Goal: Task Accomplishment & Management: Complete application form

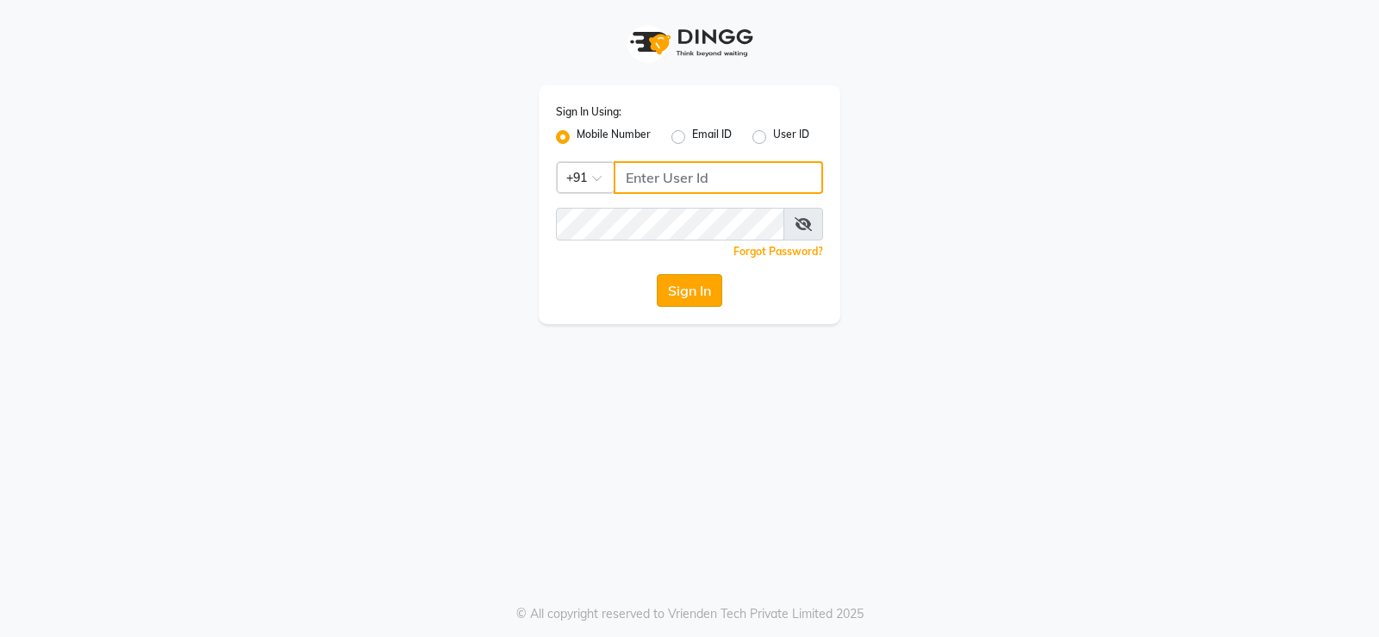
type input "7022887484"
click at [697, 291] on button "Sign In" at bounding box center [690, 290] width 66 height 33
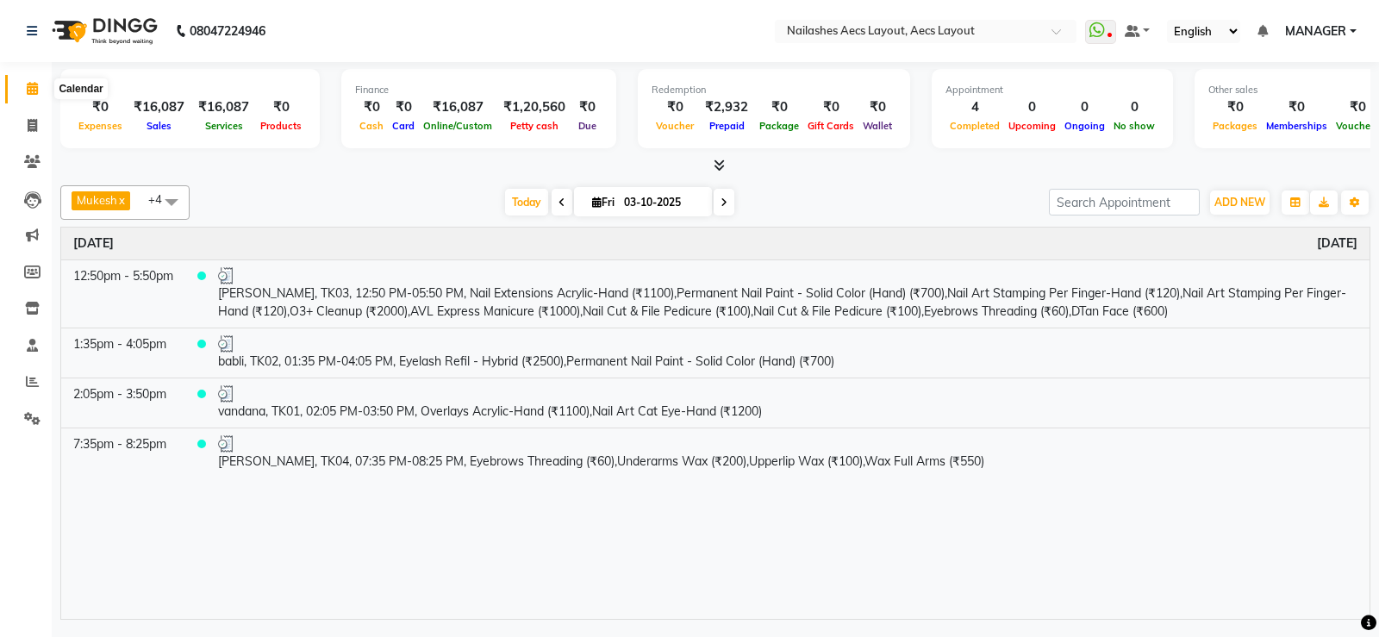
click at [34, 89] on icon at bounding box center [32, 88] width 11 height 13
click at [29, 116] on span at bounding box center [32, 126] width 30 height 20
select select "service"
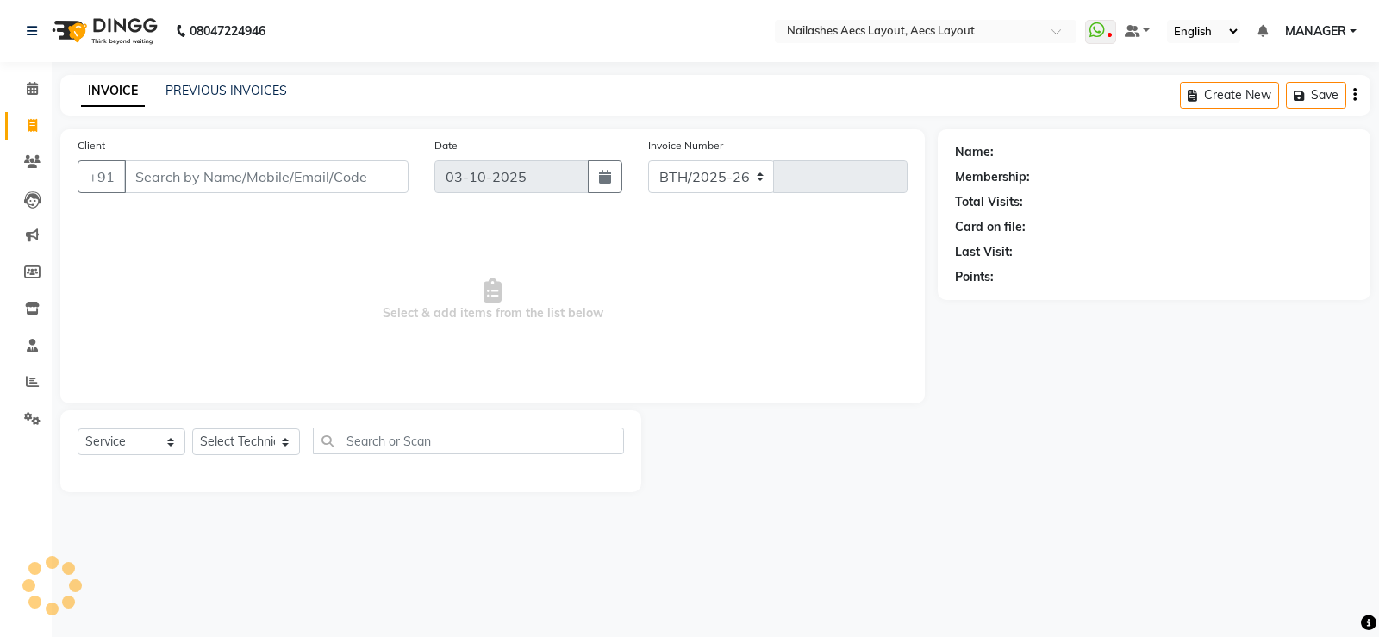
select select "8467"
type input "0572"
click at [295, 166] on input "Client" at bounding box center [266, 176] width 284 height 33
click at [249, 174] on input "Client" at bounding box center [266, 176] width 284 height 33
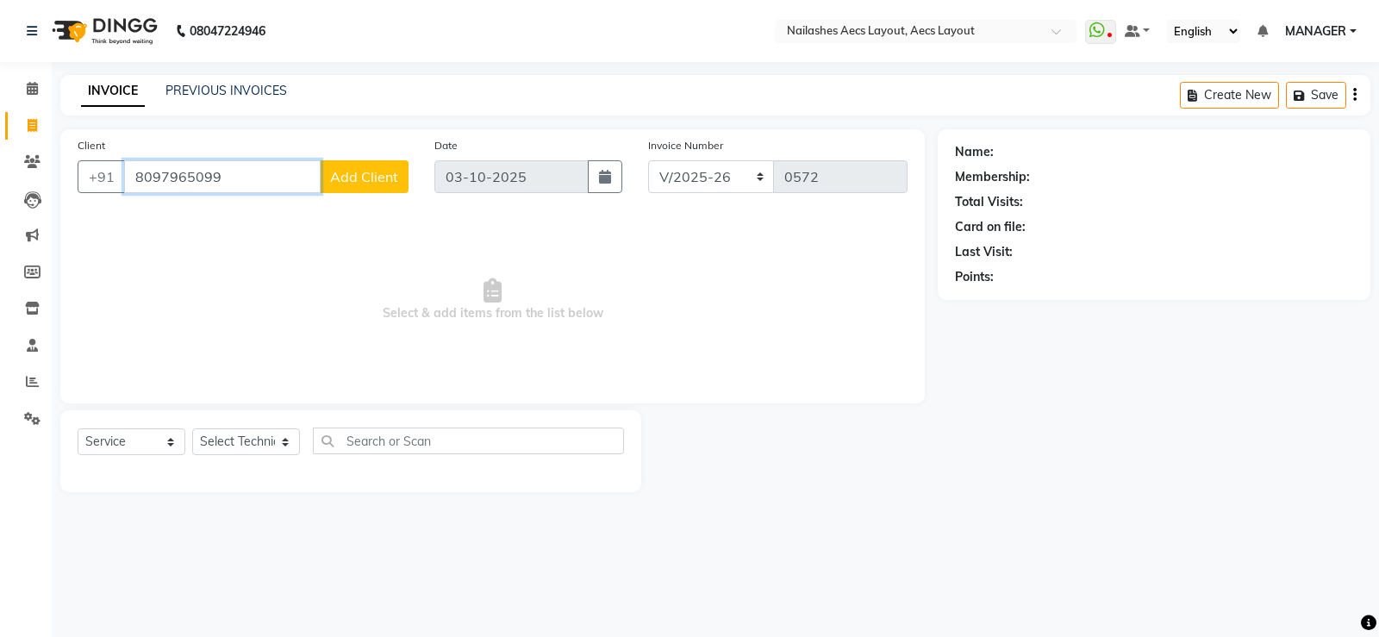
type input "8097965099"
click at [373, 190] on button "Add Client" at bounding box center [364, 176] width 89 height 33
select select "21"
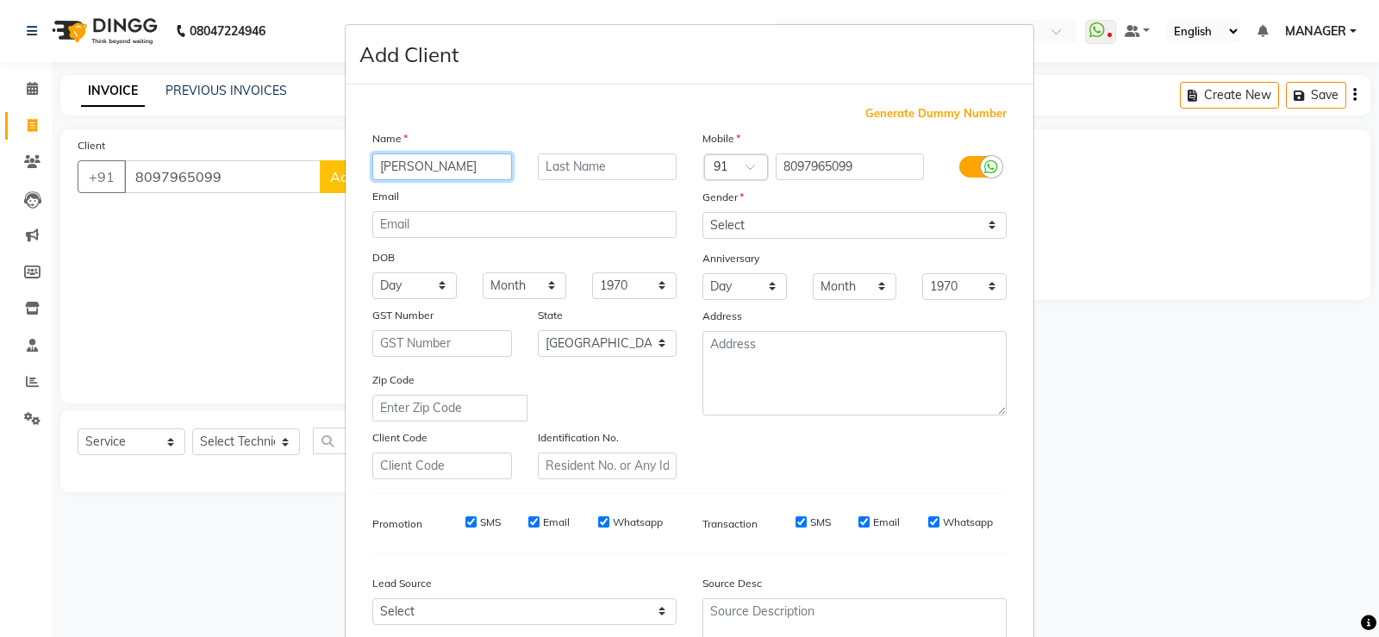
type input "[PERSON_NAME]"
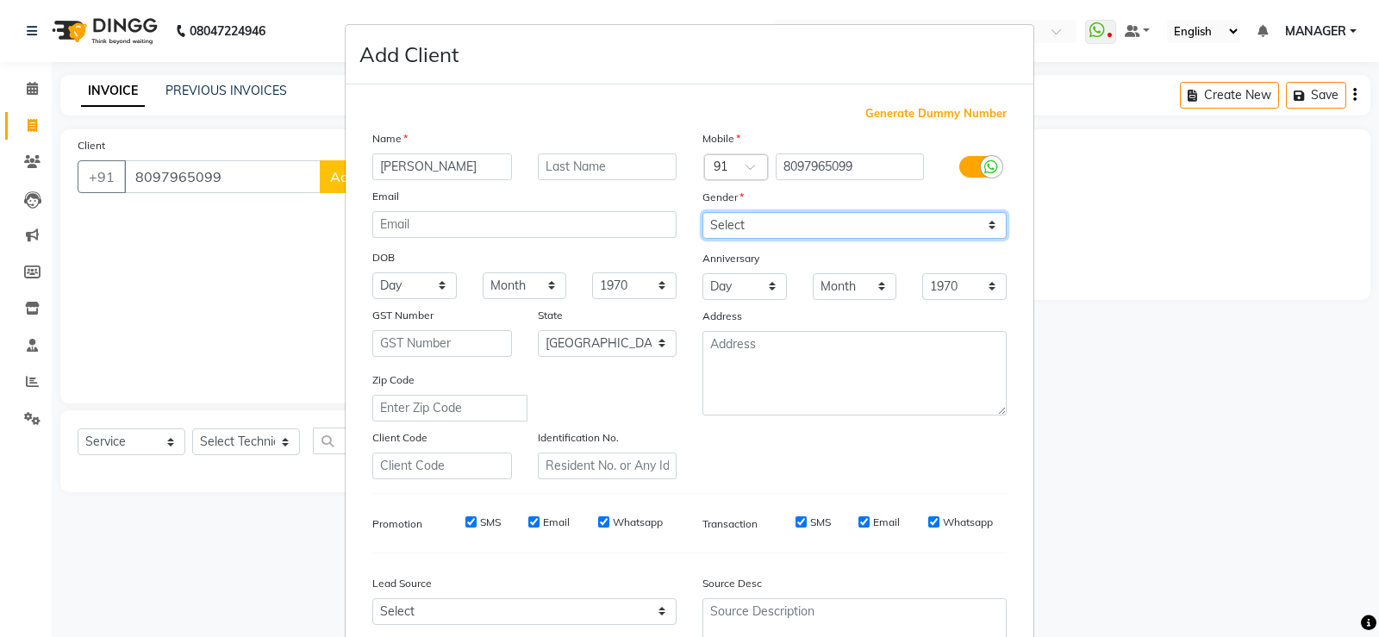
click at [991, 221] on select "Select [DEMOGRAPHIC_DATA] [DEMOGRAPHIC_DATA] Other Prefer Not To Say" at bounding box center [855, 225] width 304 height 27
select select "[DEMOGRAPHIC_DATA]"
click at [703, 212] on select "Select [DEMOGRAPHIC_DATA] [DEMOGRAPHIC_DATA] Other Prefer Not To Say" at bounding box center [855, 225] width 304 height 27
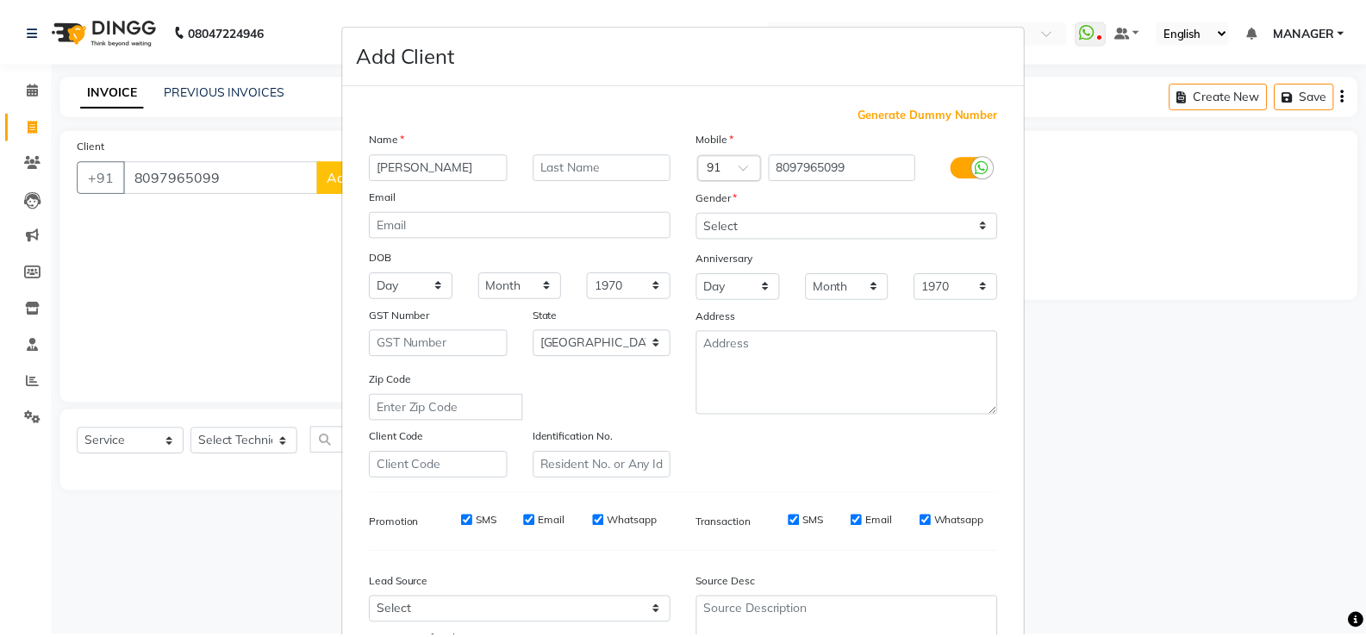
scroll to position [159, 0]
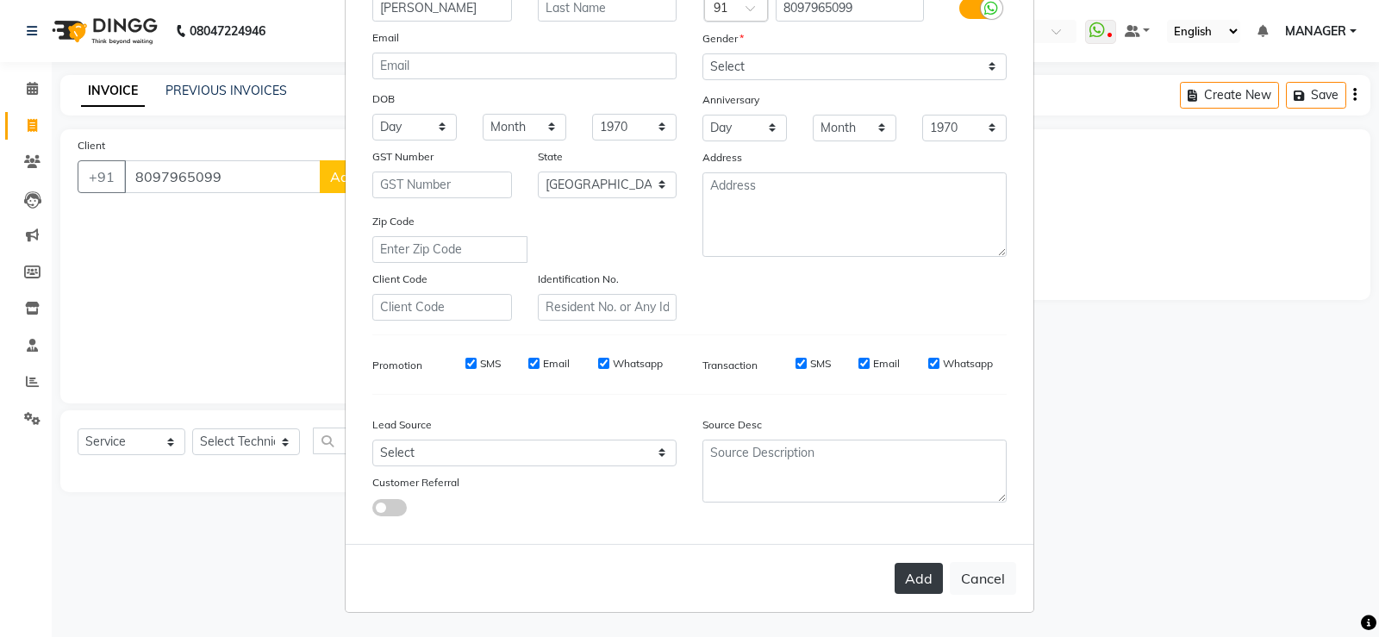
click at [919, 573] on button "Add" at bounding box center [919, 578] width 48 height 31
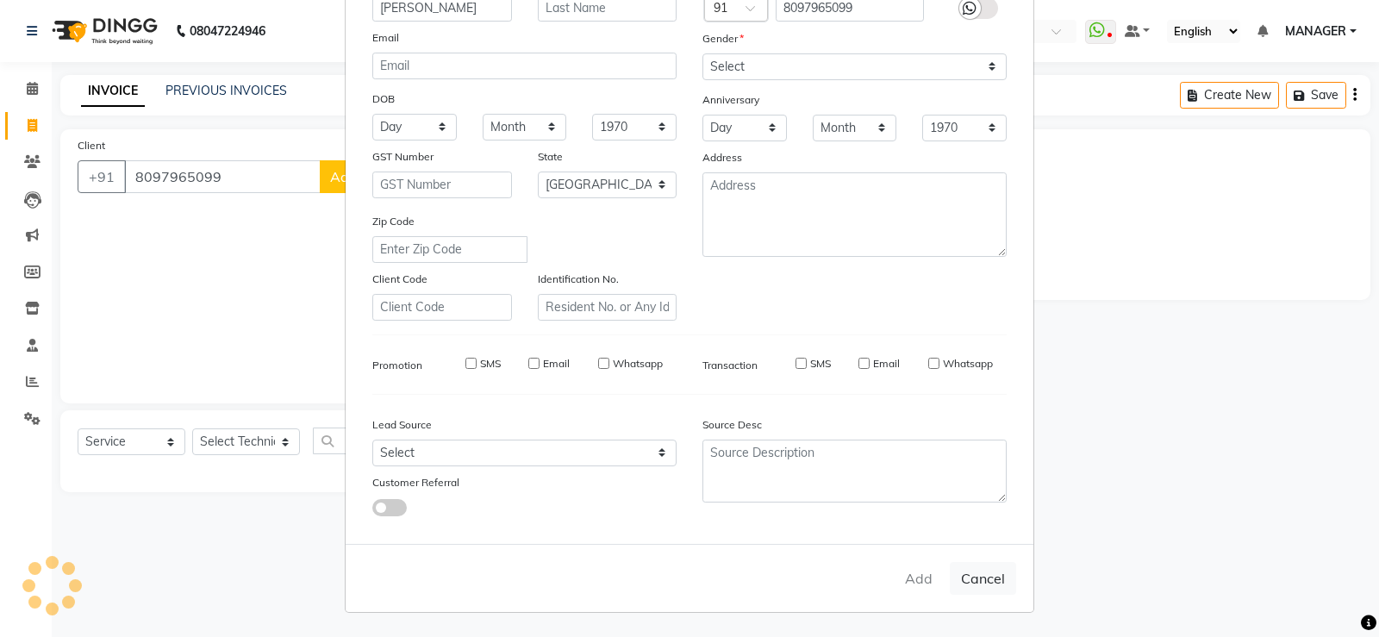
select select
select select "null"
select select
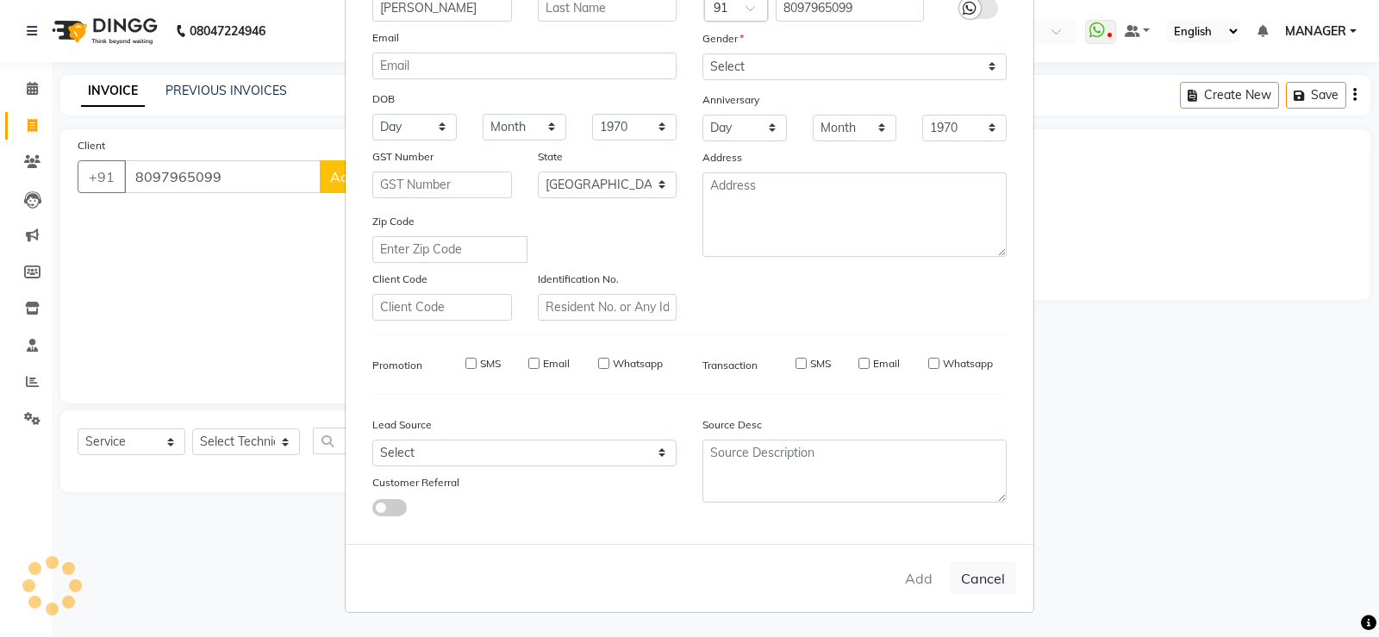
select select
checkbox input "false"
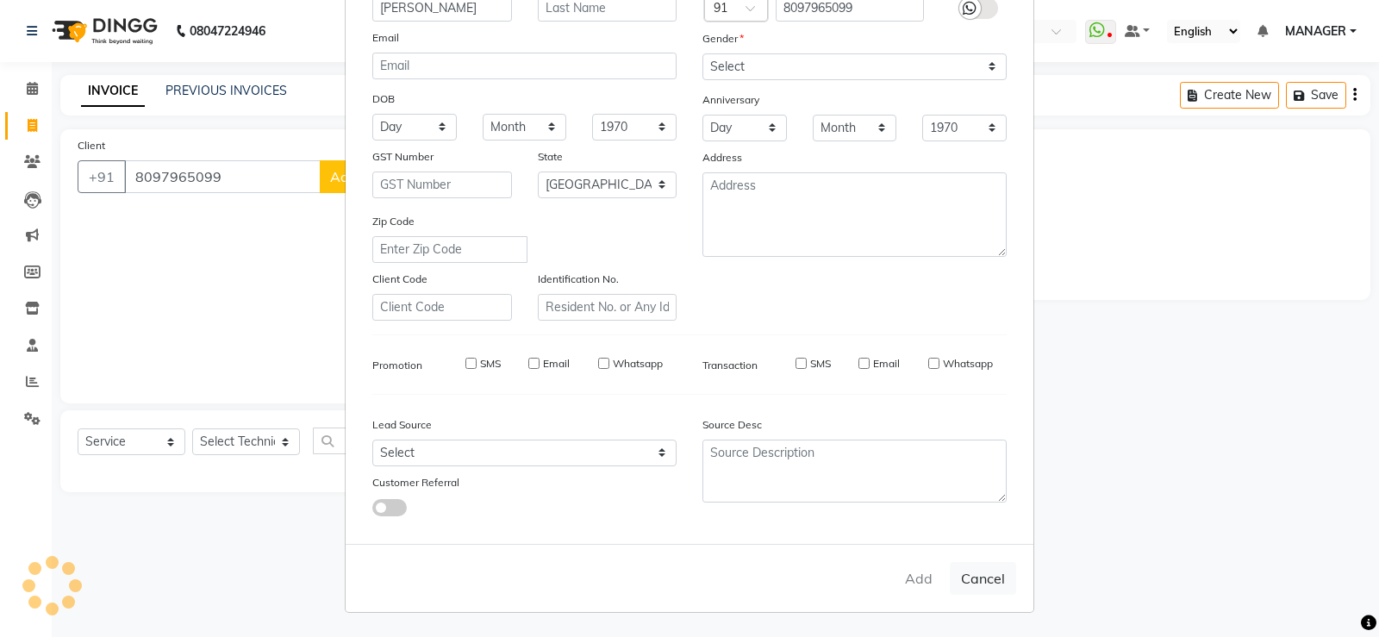
checkbox input "false"
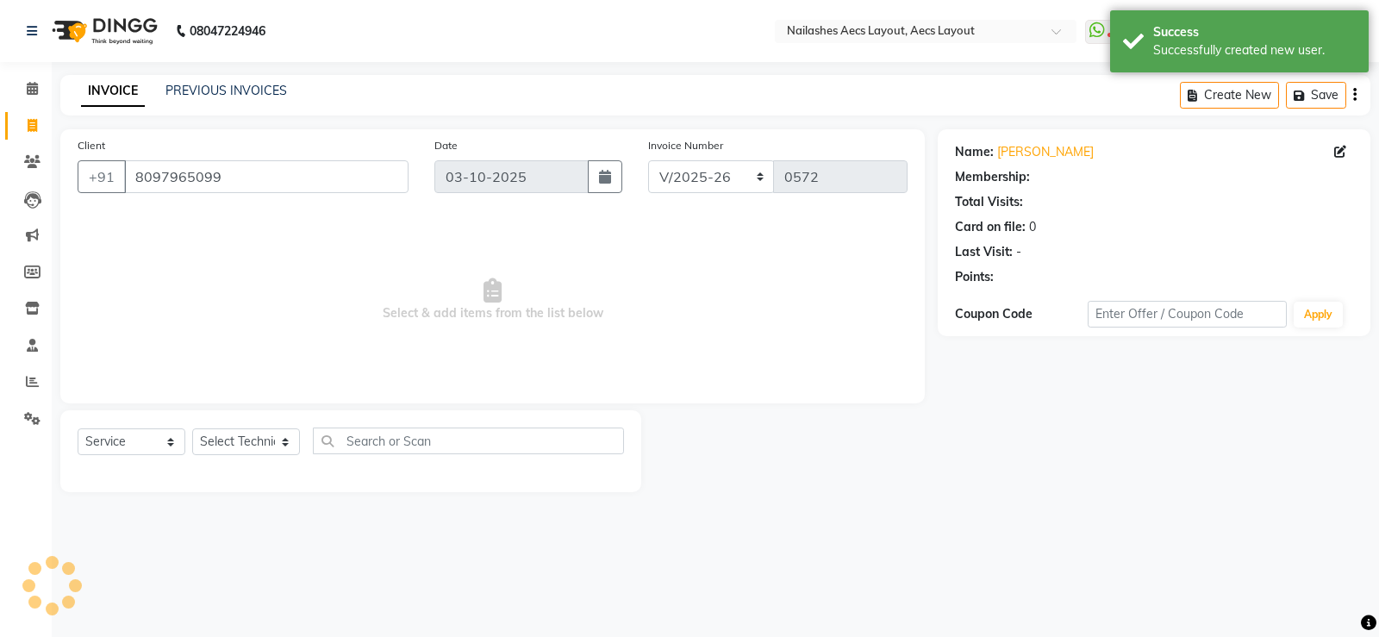
select select "1: Object"
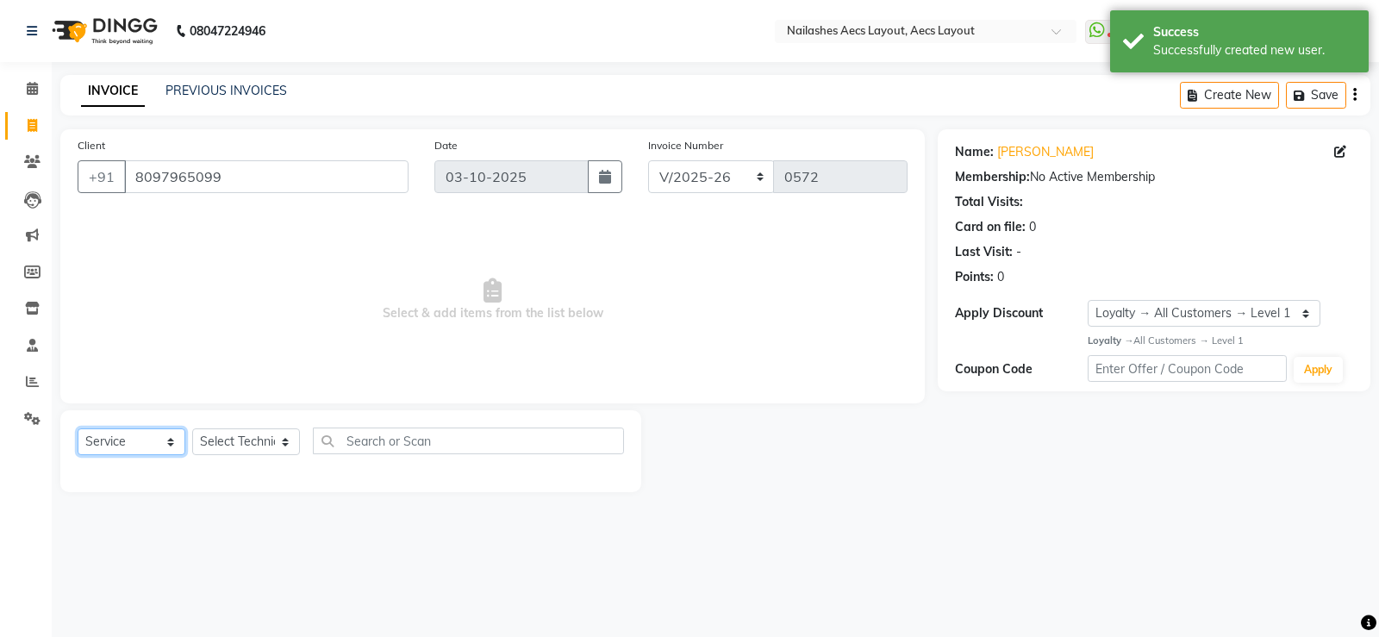
click at [173, 447] on select "Select Service Product Membership Package Voucher Prepaid Gift Card" at bounding box center [132, 441] width 108 height 27
click at [275, 441] on select "Select Technician [PERSON_NAME] MANAGER [PERSON_NAME] owner [PERSON_NAME]" at bounding box center [246, 441] width 108 height 27
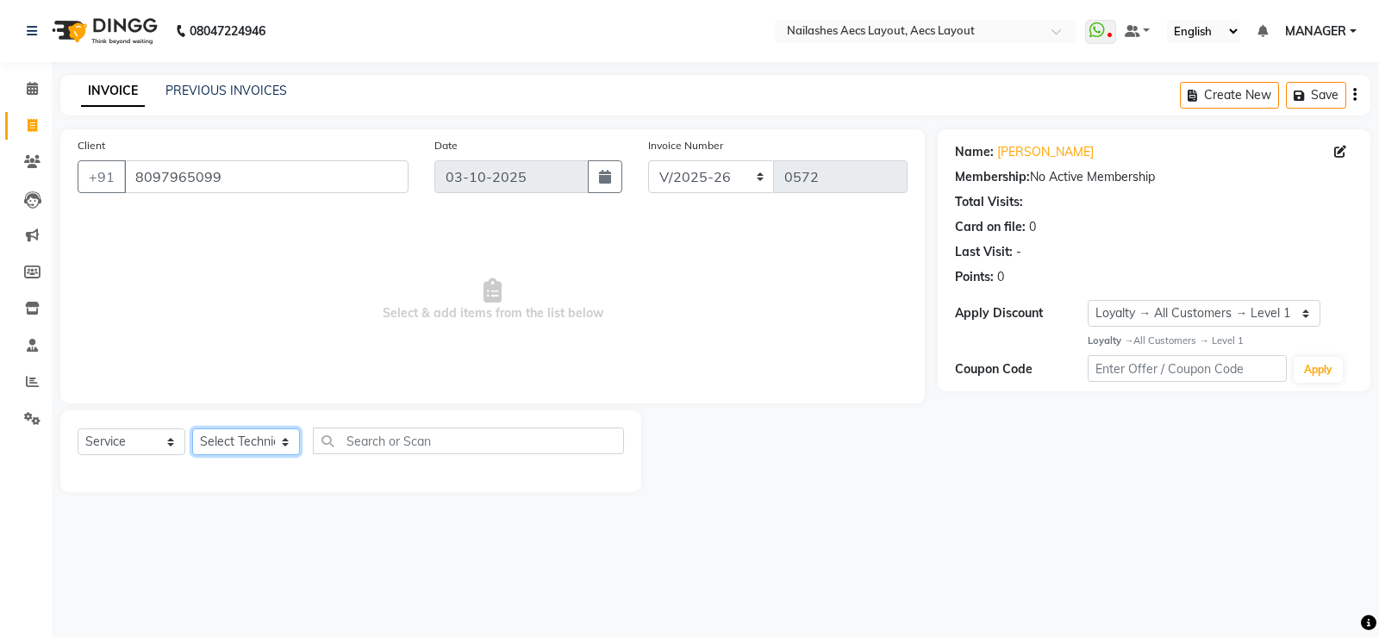
select select "92938"
click at [192, 428] on select "Select Technician [PERSON_NAME] MANAGER [PERSON_NAME] owner [PERSON_NAME]" at bounding box center [246, 441] width 108 height 27
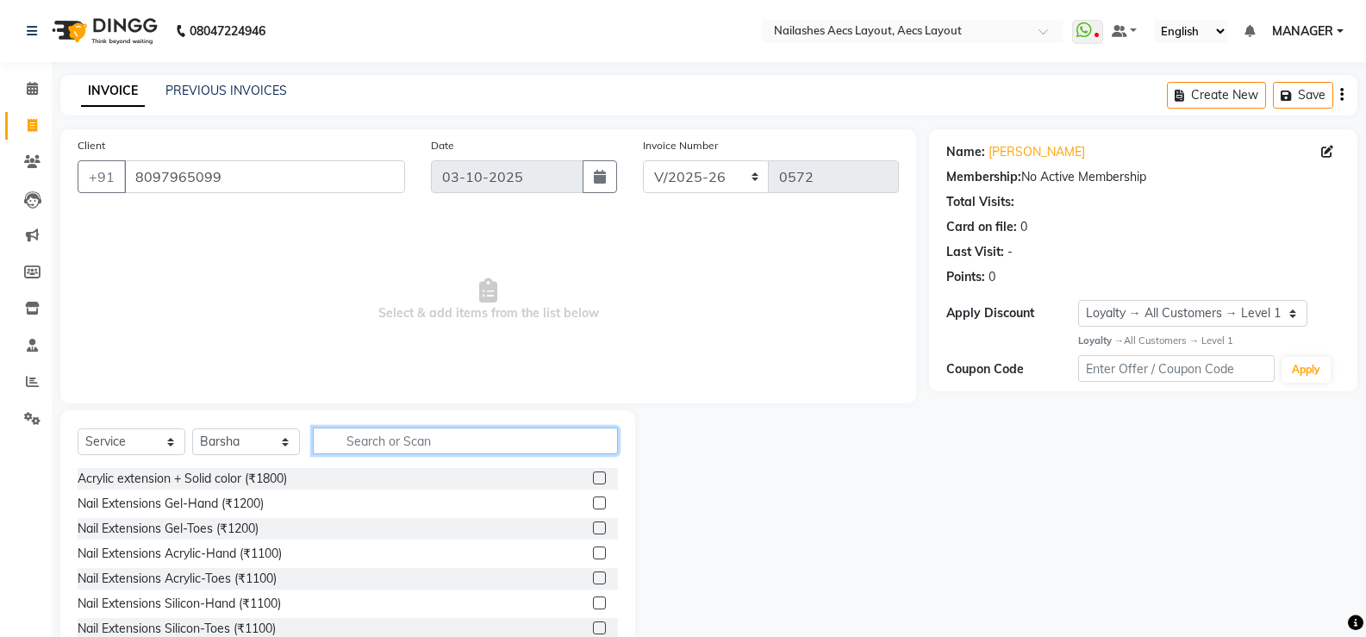
click at [382, 444] on input "text" at bounding box center [465, 441] width 305 height 27
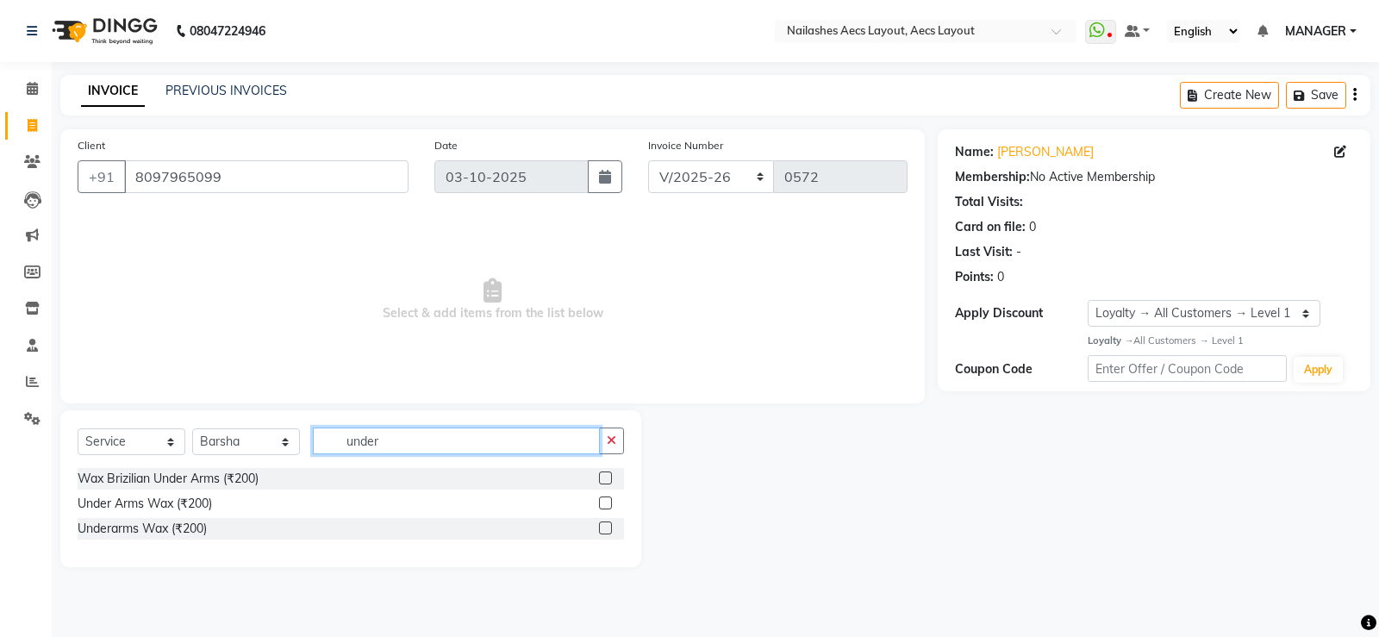
type input "under"
click at [605, 480] on label at bounding box center [605, 478] width 13 height 13
click at [605, 480] on input "checkbox" at bounding box center [604, 478] width 11 height 11
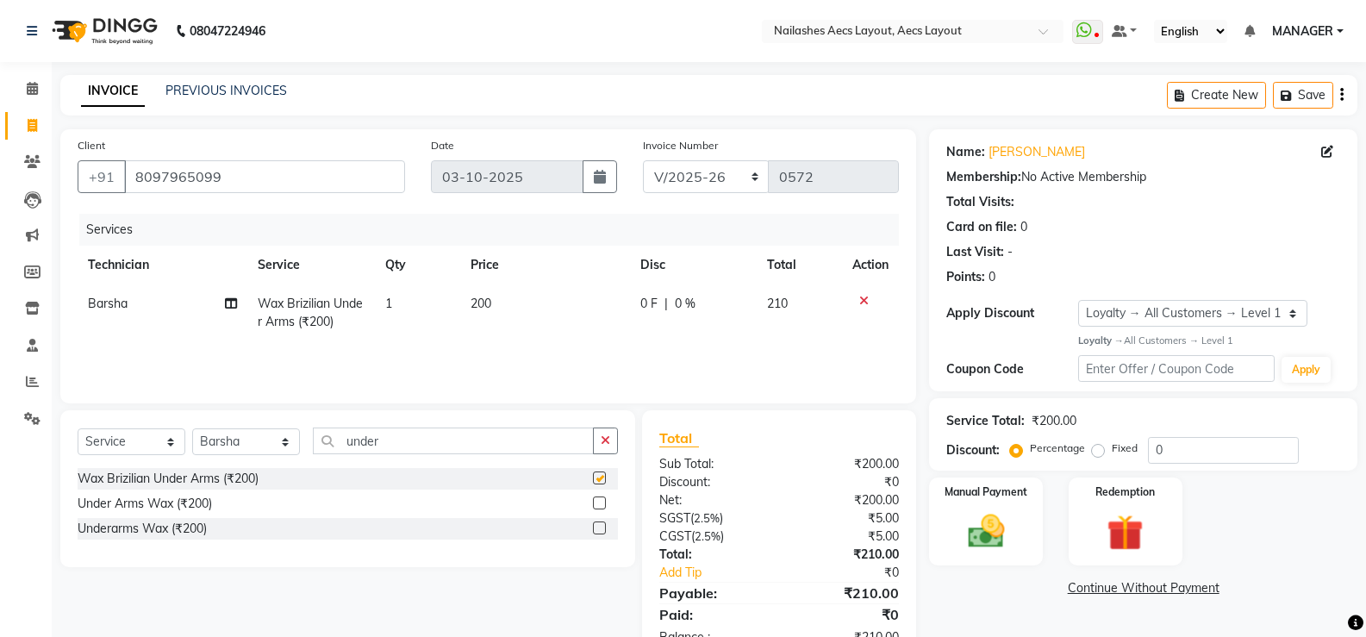
click at [605, 480] on label at bounding box center [599, 478] width 13 height 13
click at [604, 480] on input "checkbox" at bounding box center [598, 478] width 11 height 11
click at [595, 478] on label at bounding box center [599, 478] width 13 height 13
click at [595, 478] on input "checkbox" at bounding box center [598, 478] width 11 height 11
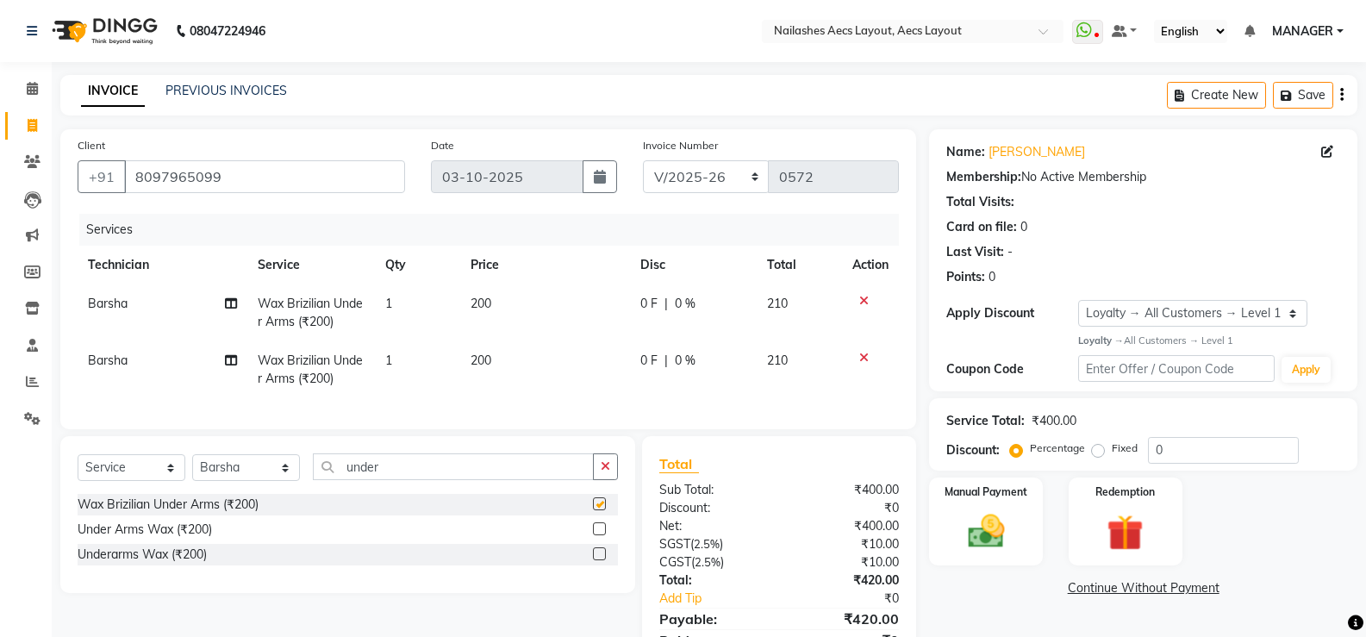
checkbox input "false"
click at [864, 357] on icon at bounding box center [864, 358] width 9 height 12
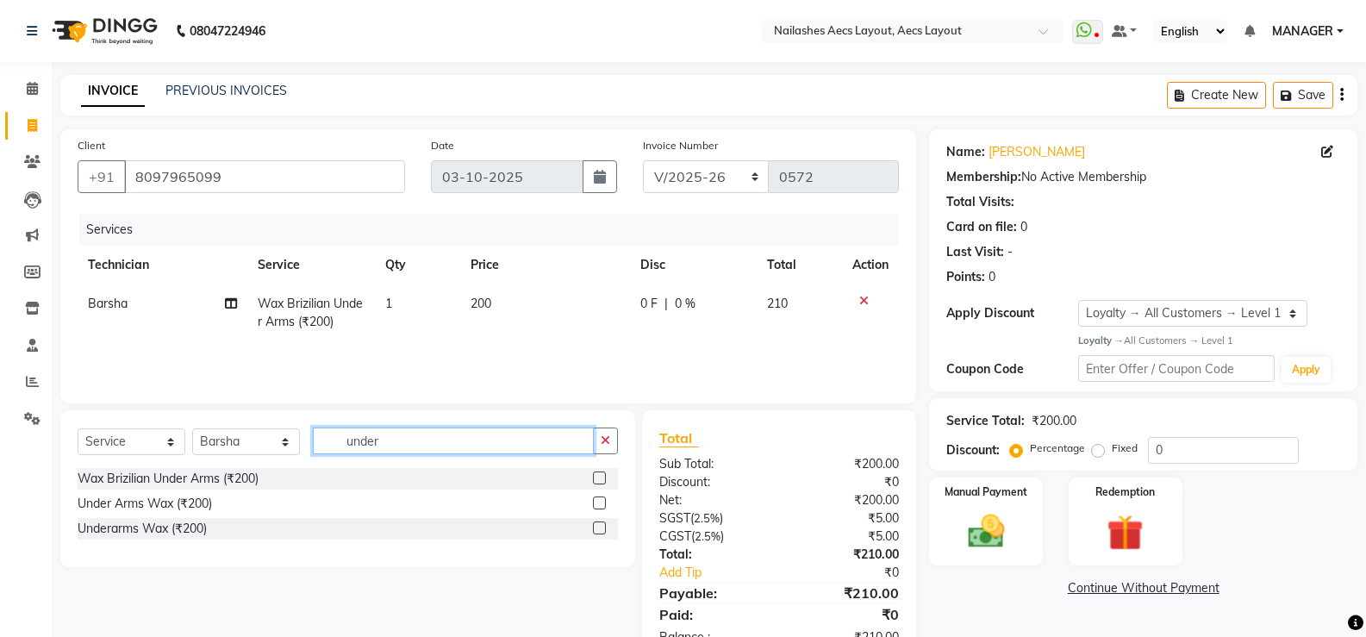
click at [541, 445] on input "under" at bounding box center [453, 441] width 281 height 27
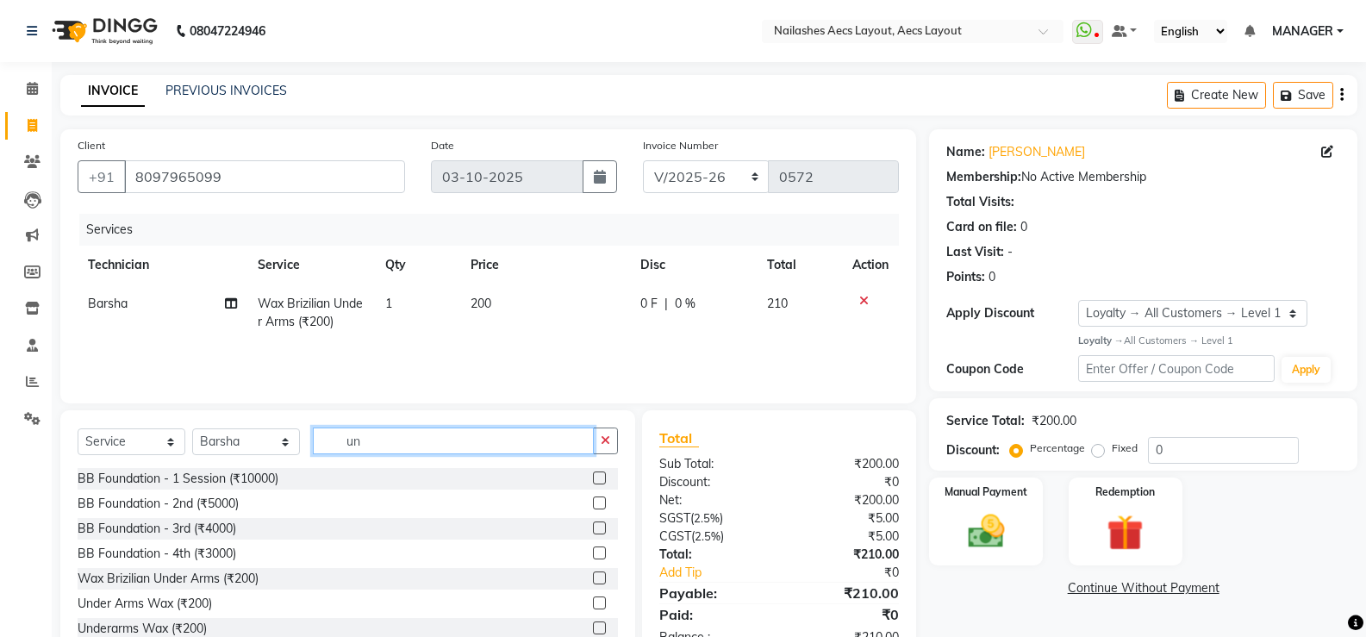
type input "u"
type input "pedi"
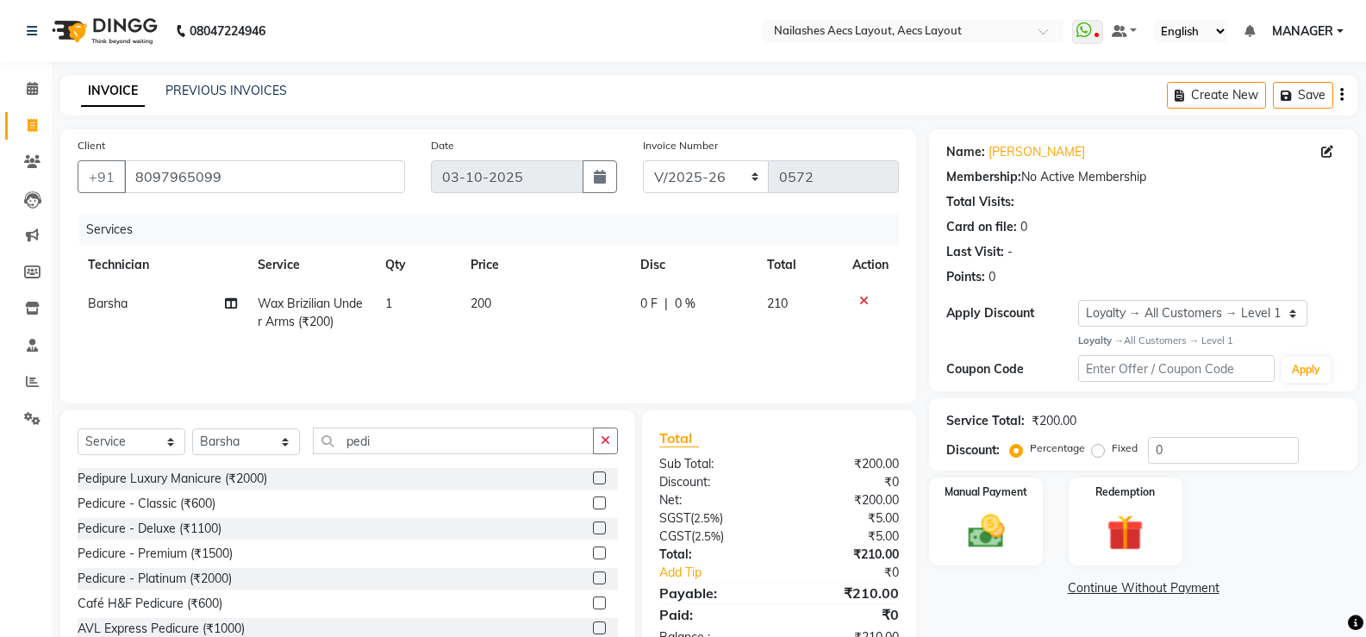
click at [593, 505] on label at bounding box center [599, 503] width 13 height 13
click at [593, 505] on input "checkbox" at bounding box center [598, 503] width 11 height 11
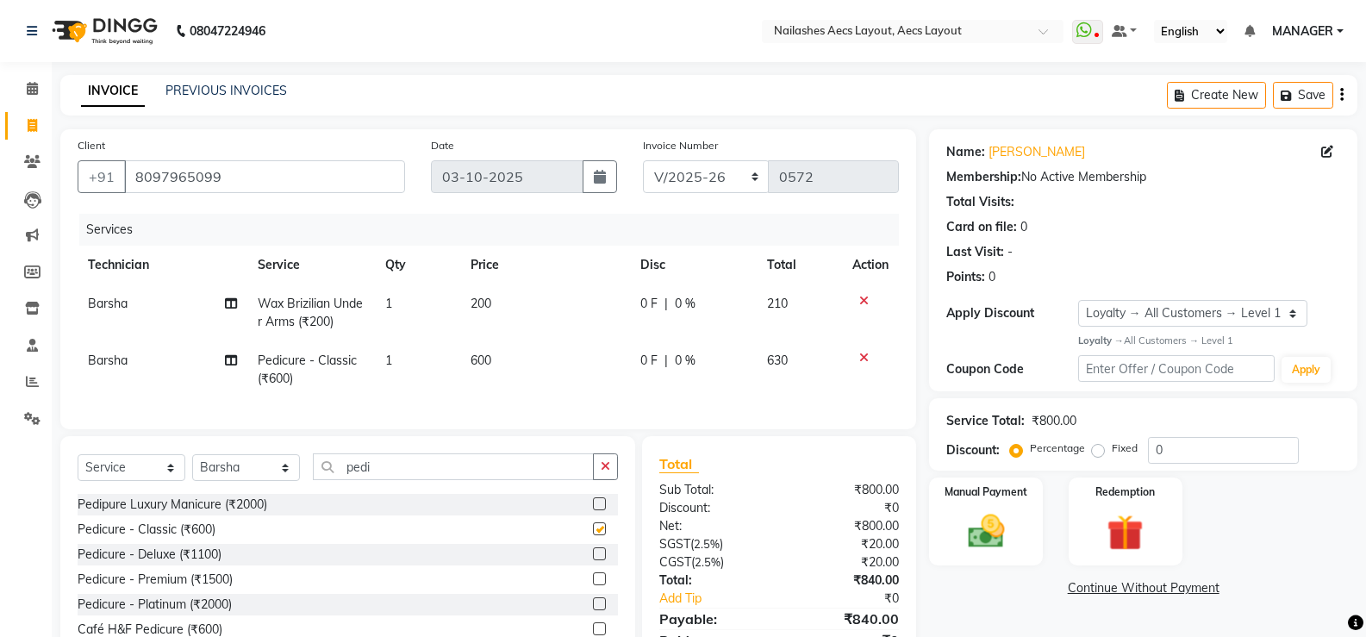
checkbox input "false"
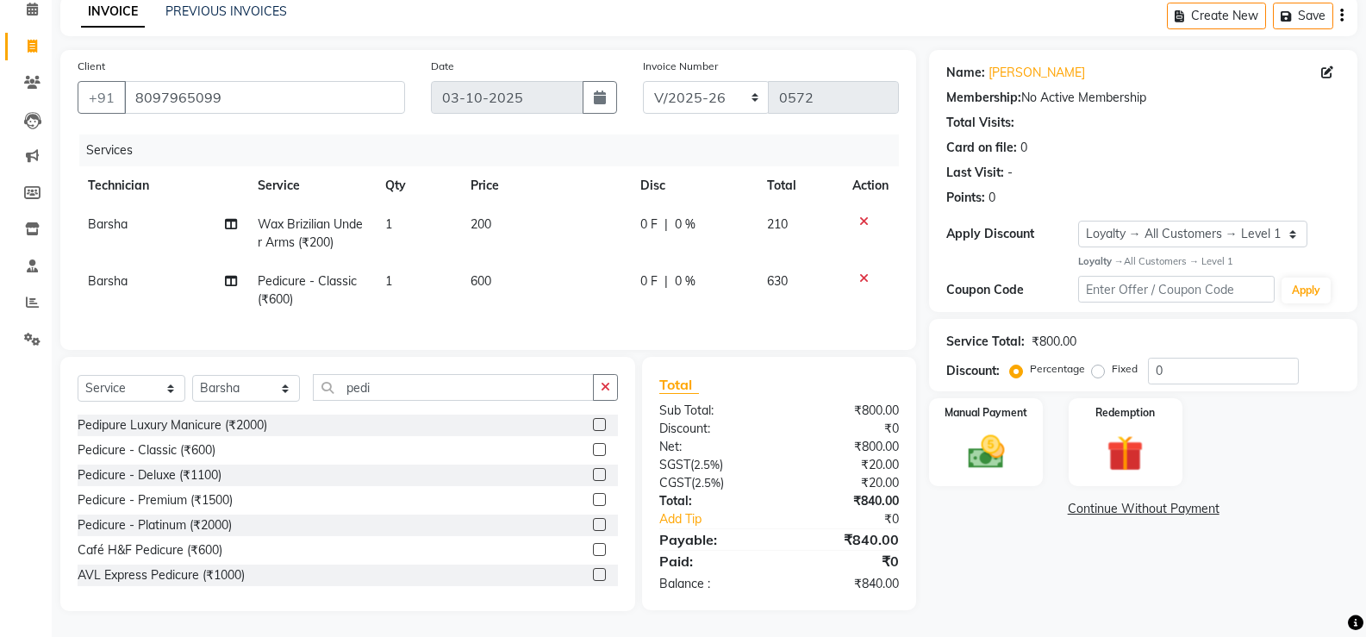
scroll to position [92, 0]
click at [1112, 361] on label "Fixed" at bounding box center [1125, 369] width 26 height 16
click at [1097, 363] on input "Fixed" at bounding box center [1102, 369] width 12 height 12
radio input "true"
click at [1199, 358] on input "0" at bounding box center [1223, 371] width 151 height 27
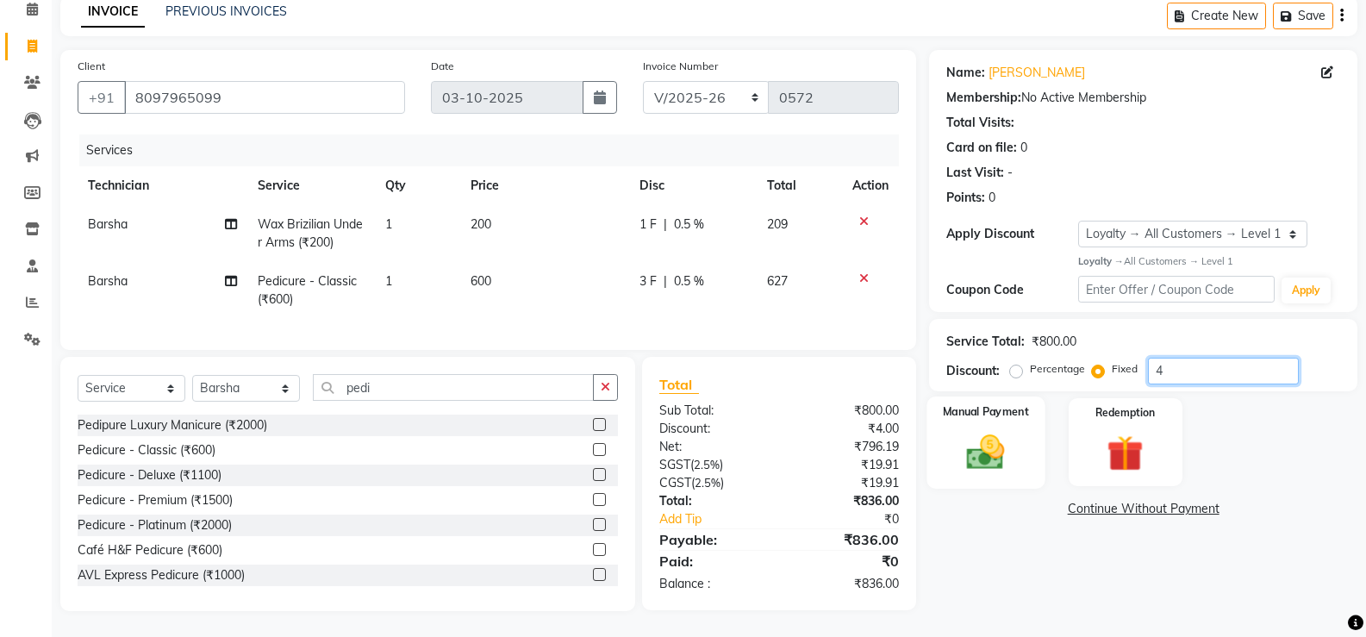
type input "4"
click at [977, 440] on img at bounding box center [985, 452] width 61 height 44
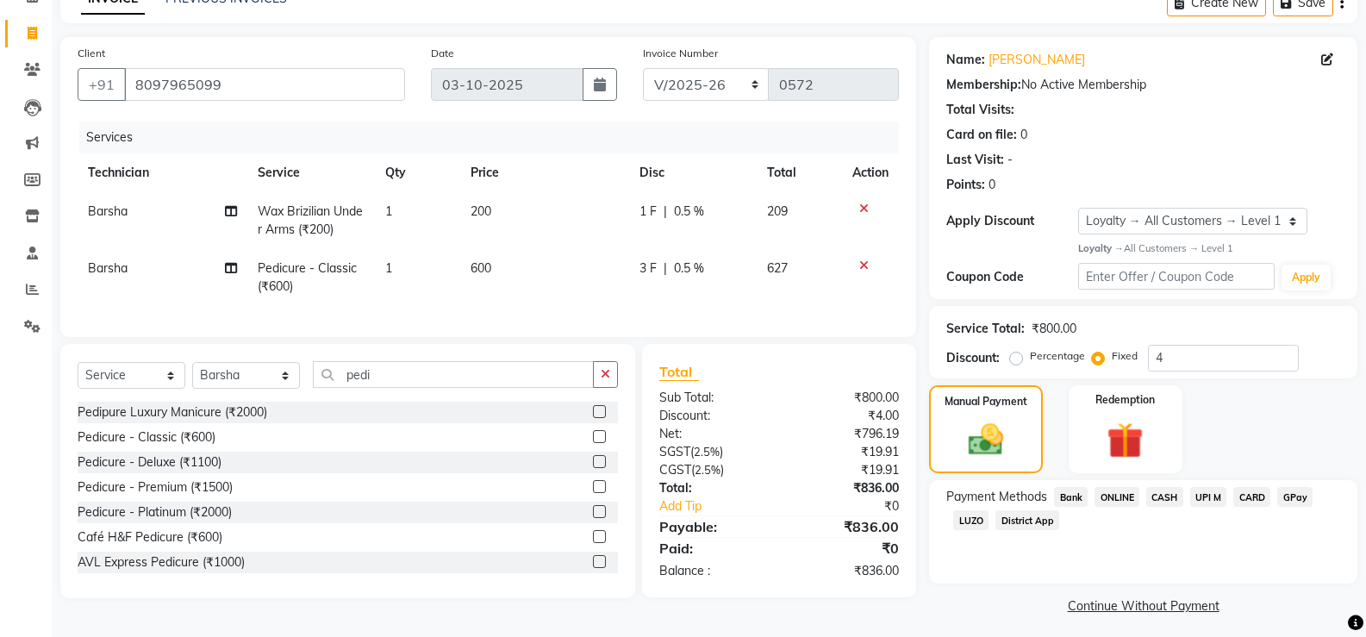
click at [1213, 491] on span "UPI M" at bounding box center [1209, 497] width 37 height 20
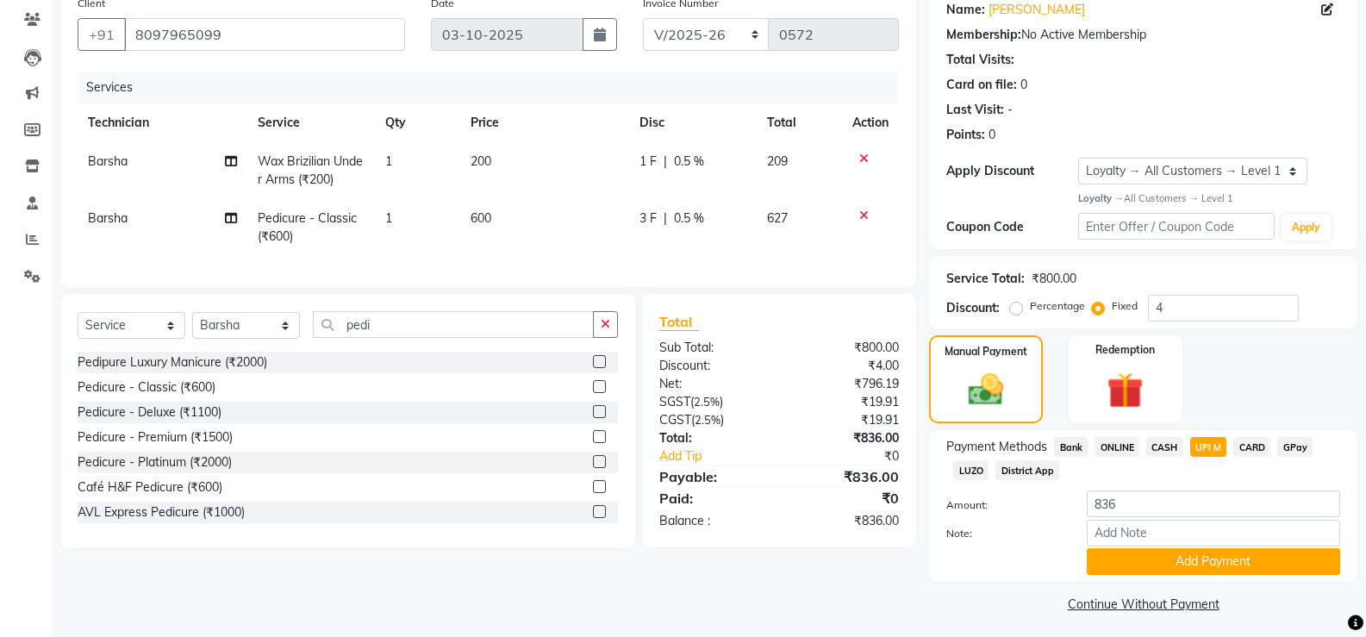
scroll to position [148, 0]
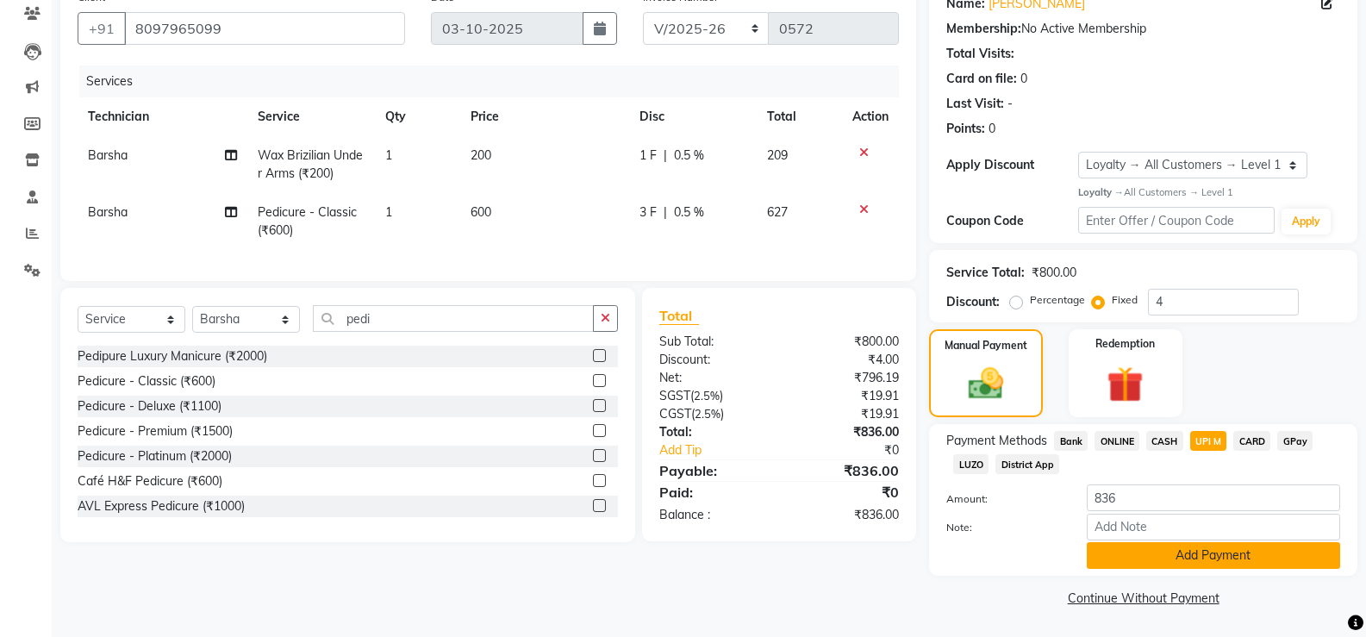
click at [1162, 559] on button "Add Payment" at bounding box center [1213, 555] width 253 height 27
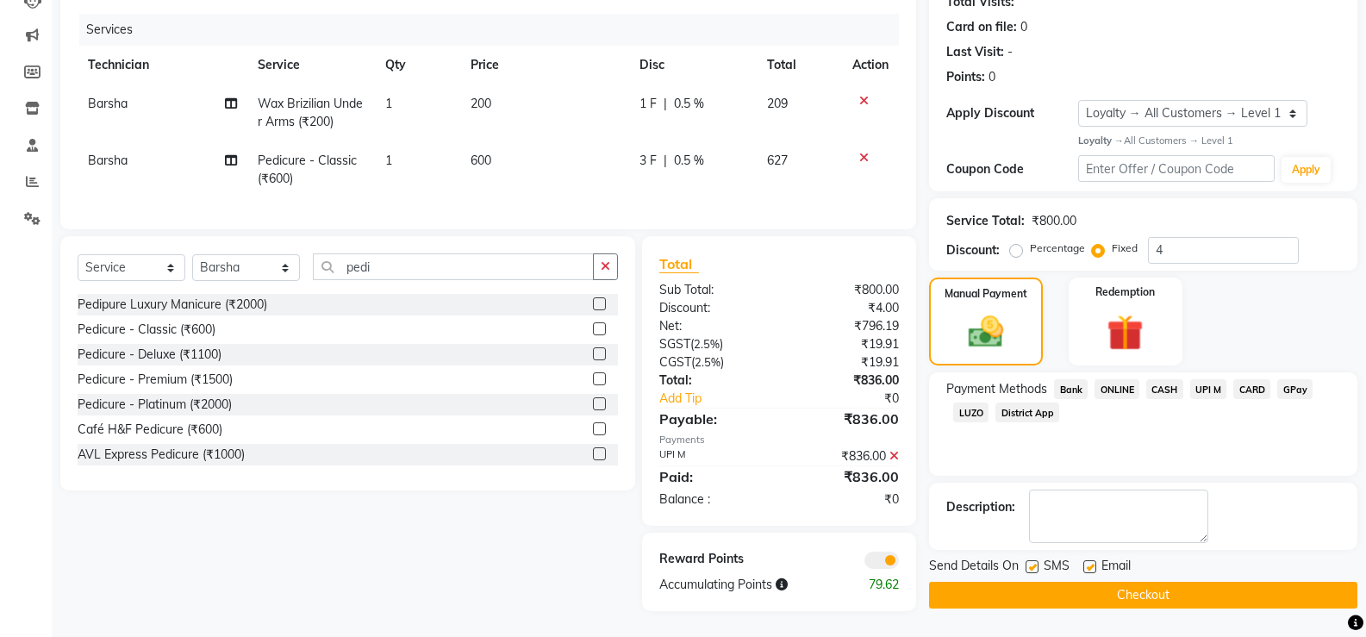
scroll to position [213, 0]
click at [1142, 582] on button "Checkout" at bounding box center [1143, 595] width 428 height 27
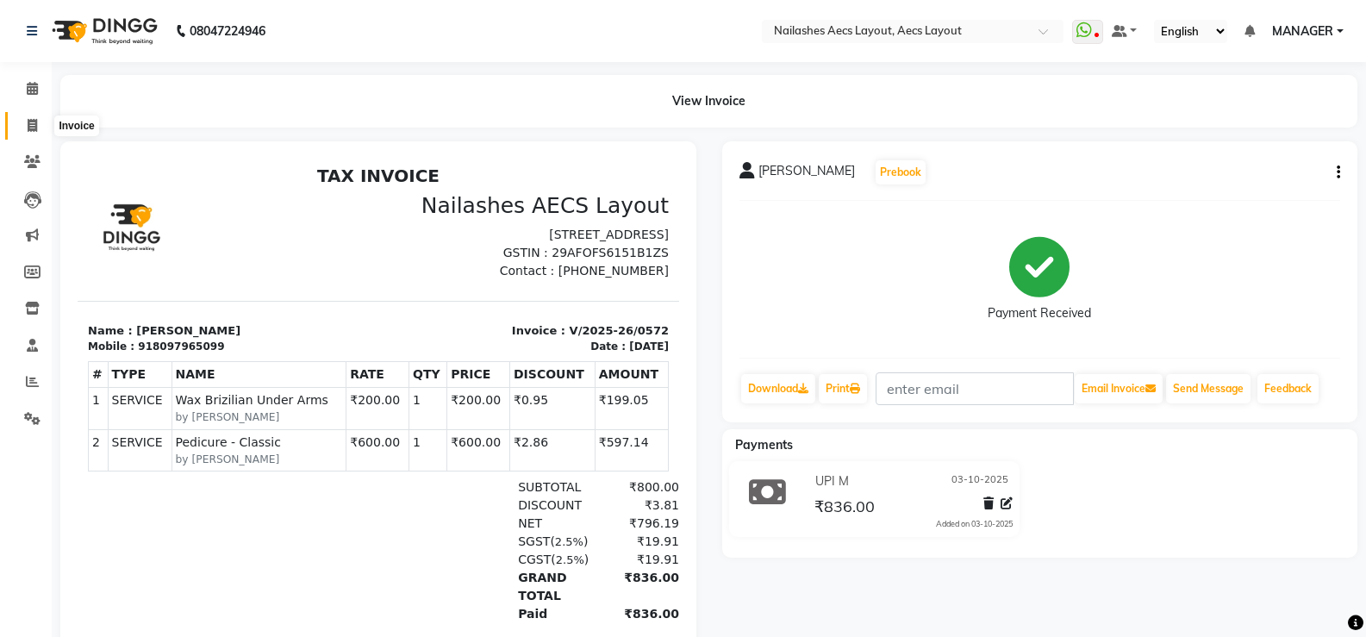
click at [33, 124] on icon at bounding box center [32, 125] width 9 height 13
select select "service"
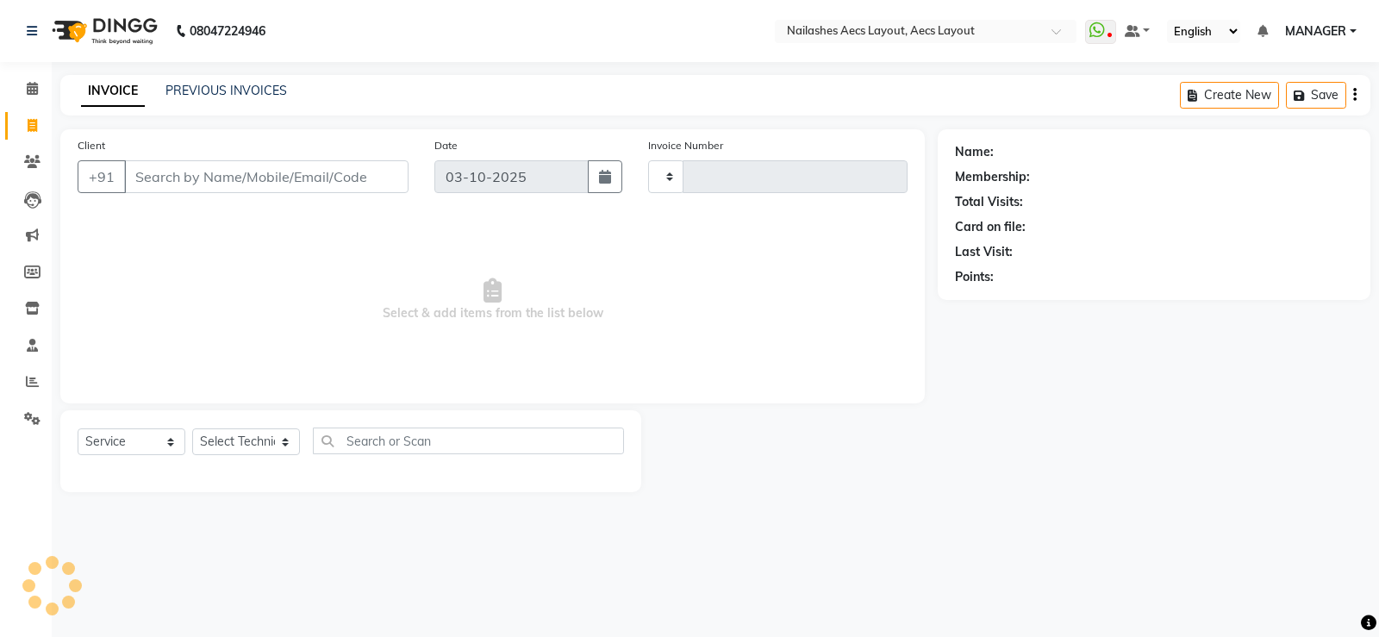
type input "0573"
select select "8467"
click at [208, 85] on link "PREVIOUS INVOICES" at bounding box center [227, 91] width 122 height 16
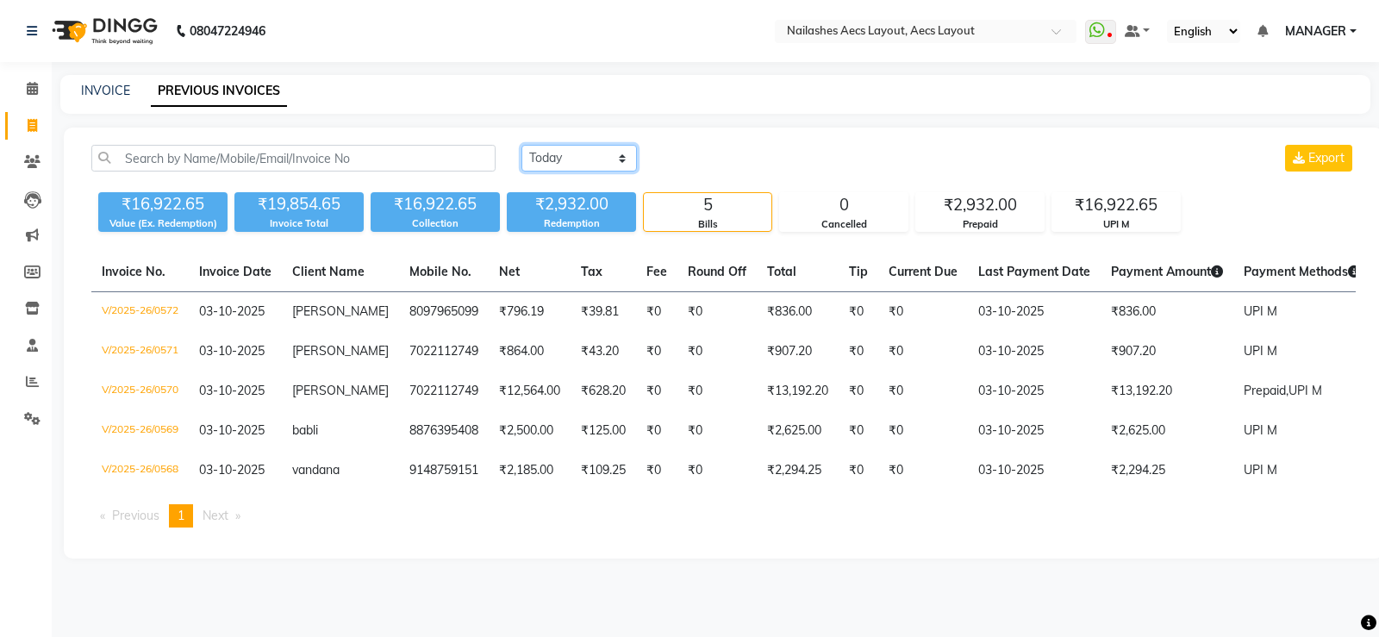
click at [625, 152] on select "[DATE] [DATE] Custom Range" at bounding box center [580, 158] width 116 height 27
select select "range"
click at [522, 145] on select "[DATE] [DATE] Custom Range" at bounding box center [580, 158] width 116 height 27
click at [617, 155] on select "[DATE] [DATE] Custom Range" at bounding box center [586, 159] width 129 height 27
click at [522, 146] on select "[DATE] [DATE] Custom Range" at bounding box center [586, 159] width 129 height 27
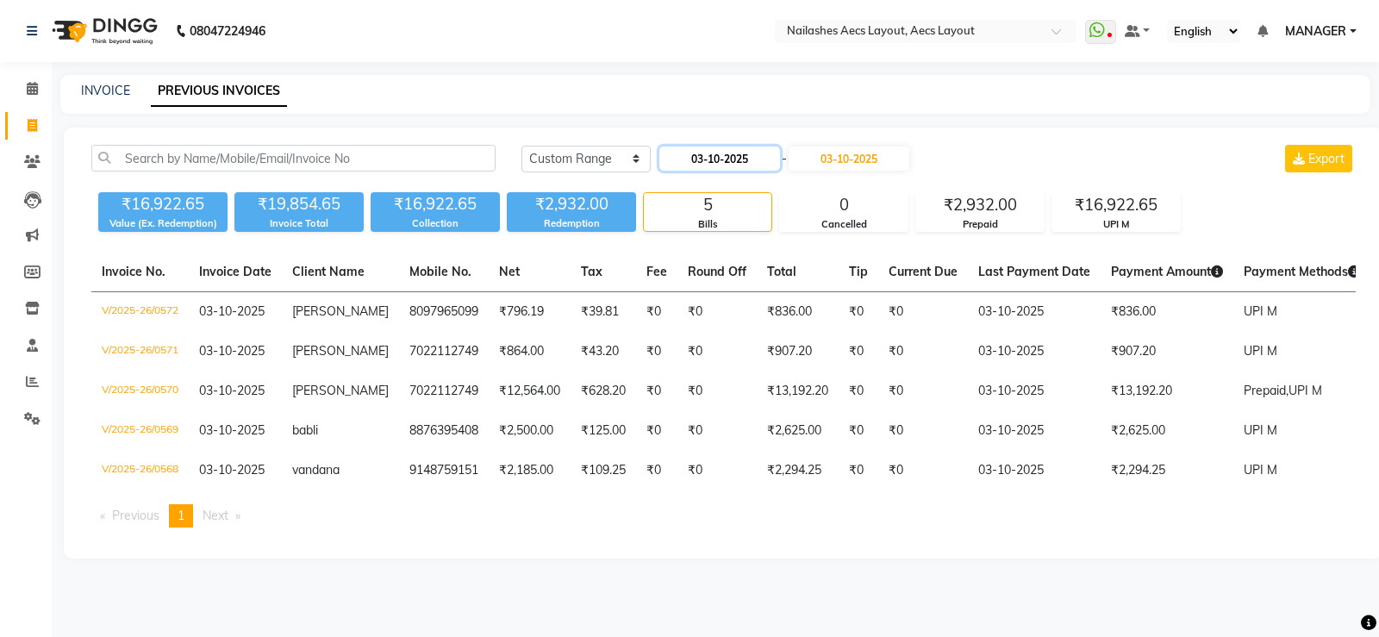
click at [701, 151] on input "03-10-2025" at bounding box center [719, 159] width 121 height 24
select select "10"
select select "2025"
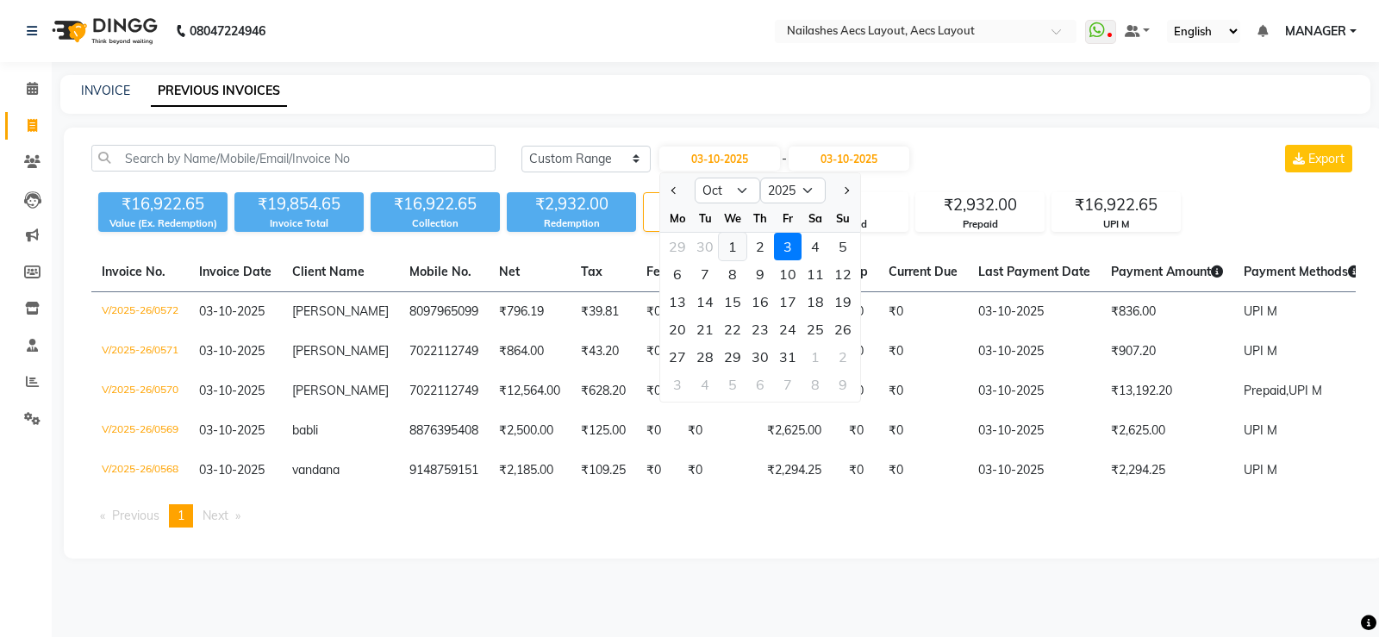
click at [739, 243] on div "1" at bounding box center [733, 247] width 28 height 28
type input "01-10-2025"
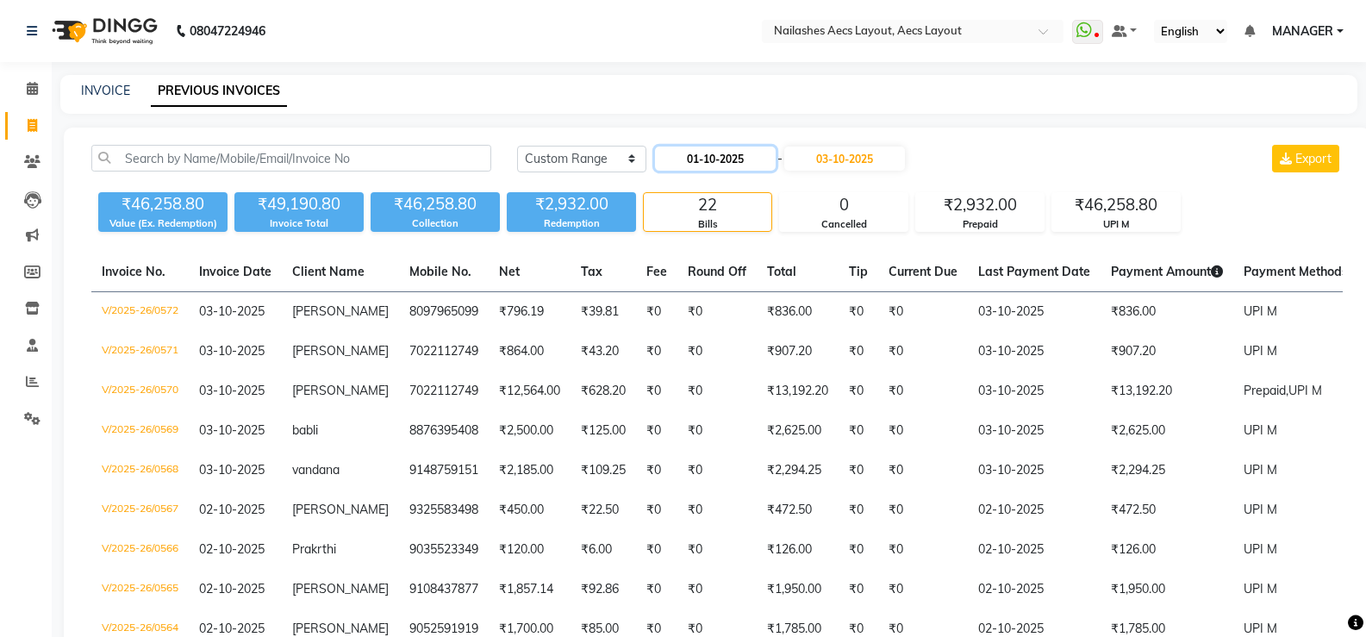
click at [744, 159] on input "01-10-2025" at bounding box center [715, 159] width 121 height 24
select select "10"
select select "2025"
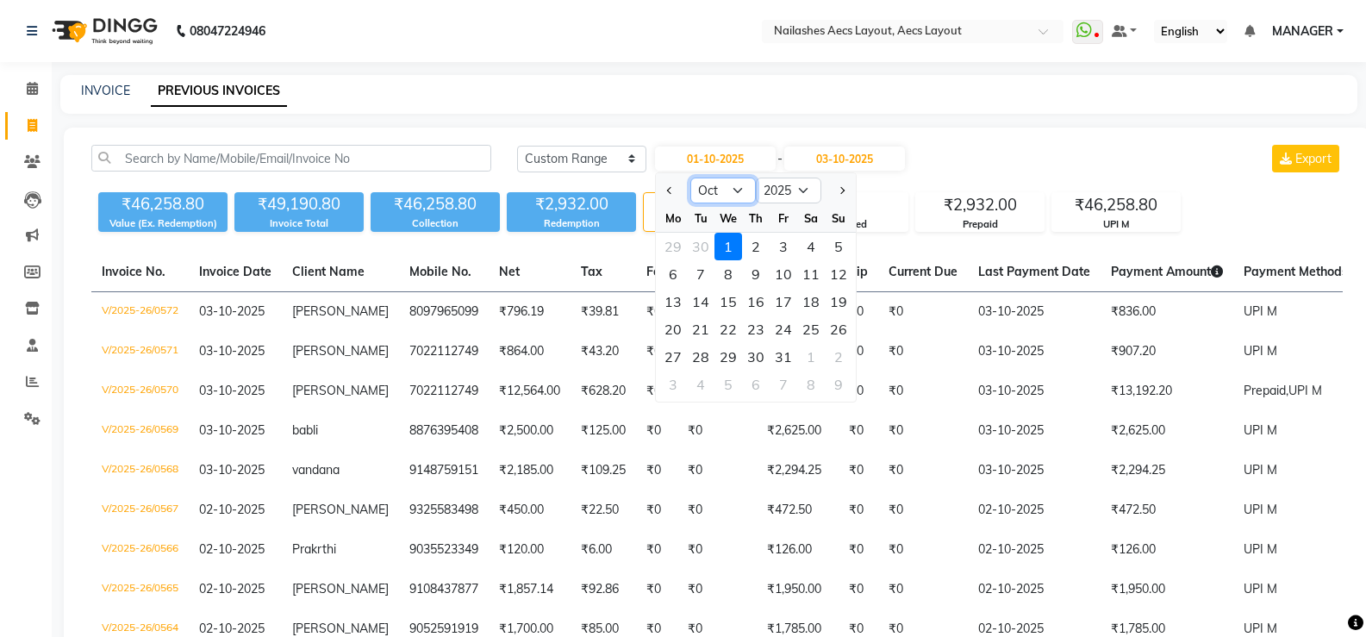
click at [739, 193] on select "Jan Feb Mar Apr May Jun [DATE] Aug Sep Oct Nov Dec" at bounding box center [724, 191] width 66 height 26
select select "9"
click at [691, 178] on select "Jan Feb Mar Apr May Jun [DATE] Aug Sep Oct Nov Dec" at bounding box center [724, 191] width 66 height 26
click at [897, 156] on input "03-10-2025" at bounding box center [844, 159] width 121 height 24
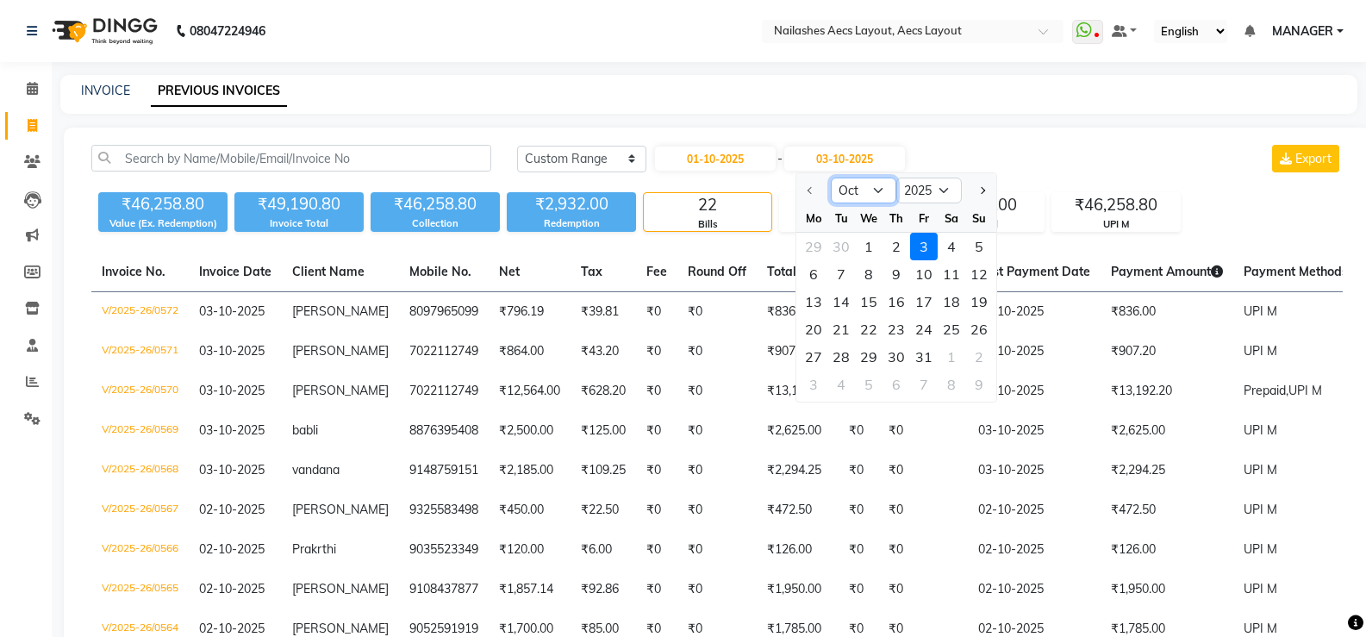
click at [877, 190] on select "Oct Nov Dec" at bounding box center [864, 191] width 66 height 26
click at [946, 188] on select "2025 2026 2027 2028 2029 2030 2031 2032 2033 2034 2035" at bounding box center [930, 191] width 66 height 26
click at [883, 189] on select "Oct Nov Dec" at bounding box center [864, 191] width 66 height 26
click at [728, 156] on input "01-10-2025" at bounding box center [715, 159] width 121 height 24
select select "10"
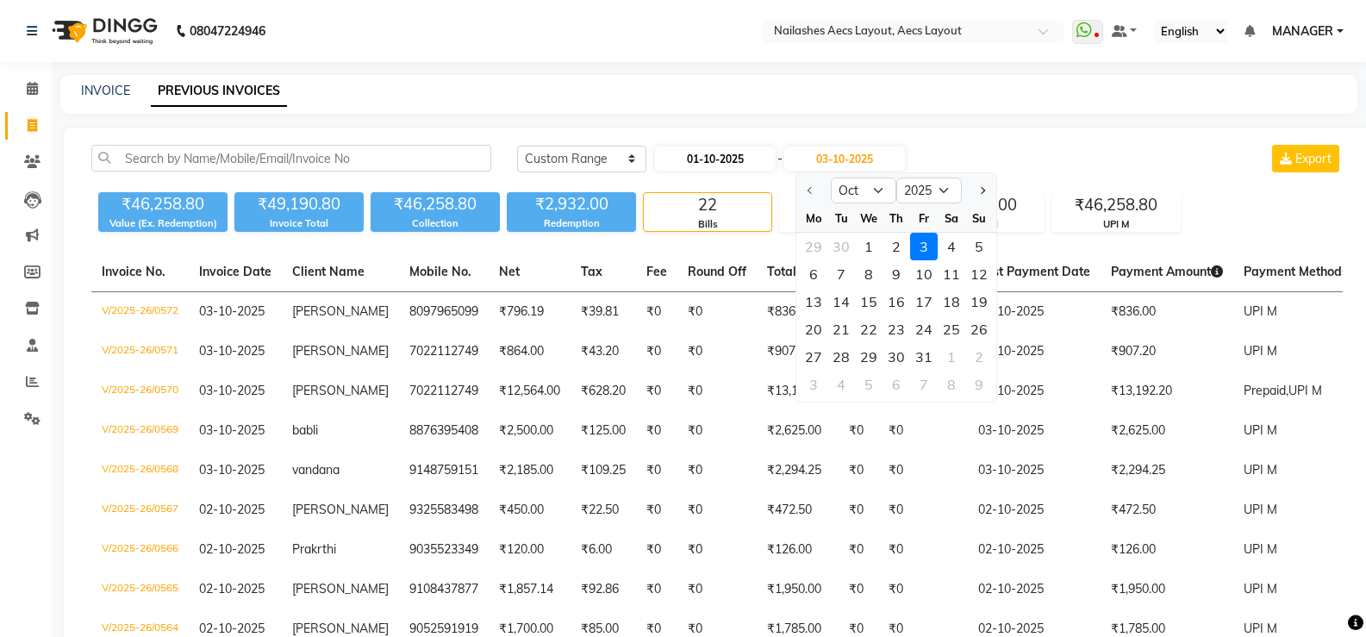
select select "2025"
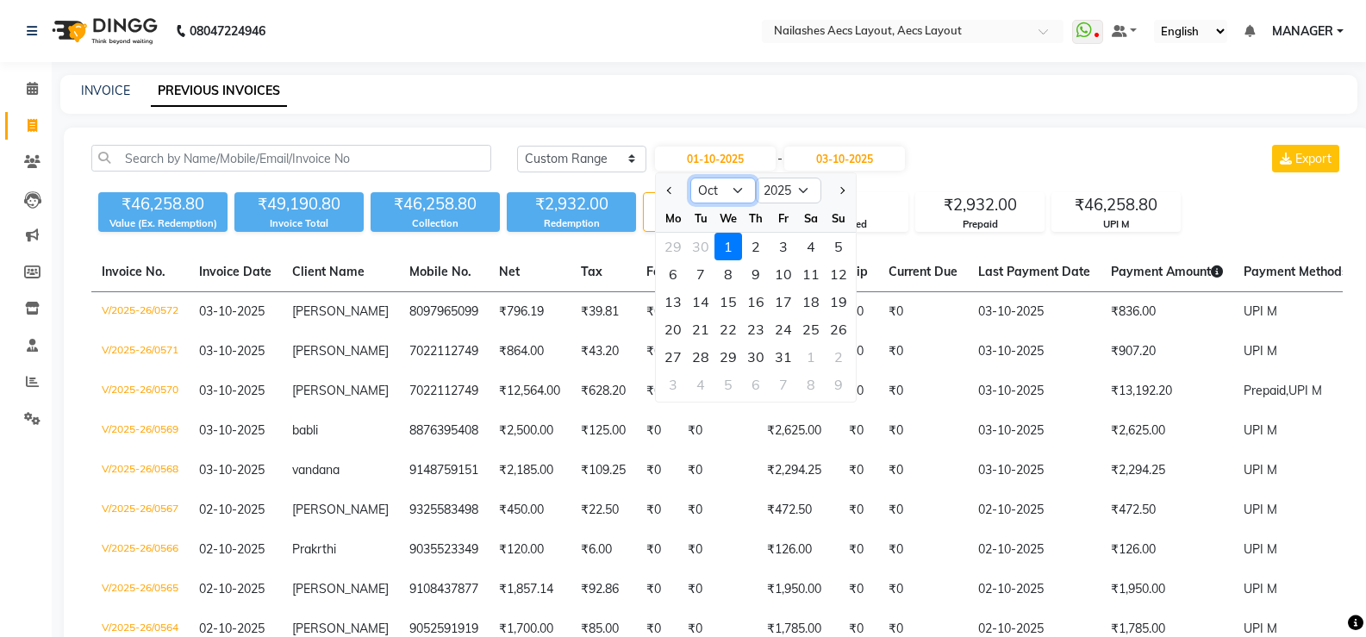
click at [733, 186] on select "Jan Feb Mar Apr May Jun [DATE] Aug Sep Oct Nov Dec" at bounding box center [724, 191] width 66 height 26
select select "9"
click at [691, 178] on select "Jan Feb Mar Apr May Jun [DATE] Aug Sep Oct Nov Dec" at bounding box center [724, 191] width 66 height 26
click at [747, 154] on input "01-10-2025" at bounding box center [715, 159] width 121 height 24
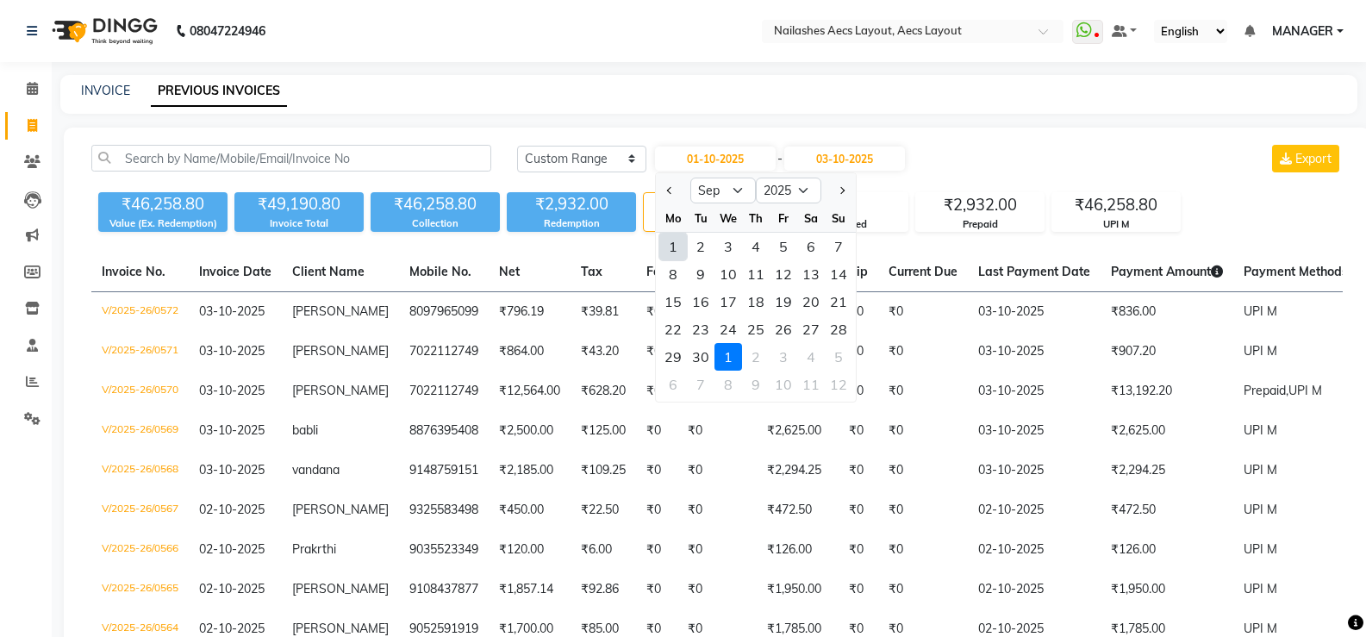
click at [673, 242] on div "1" at bounding box center [673, 247] width 28 height 28
type input "01-09-2025"
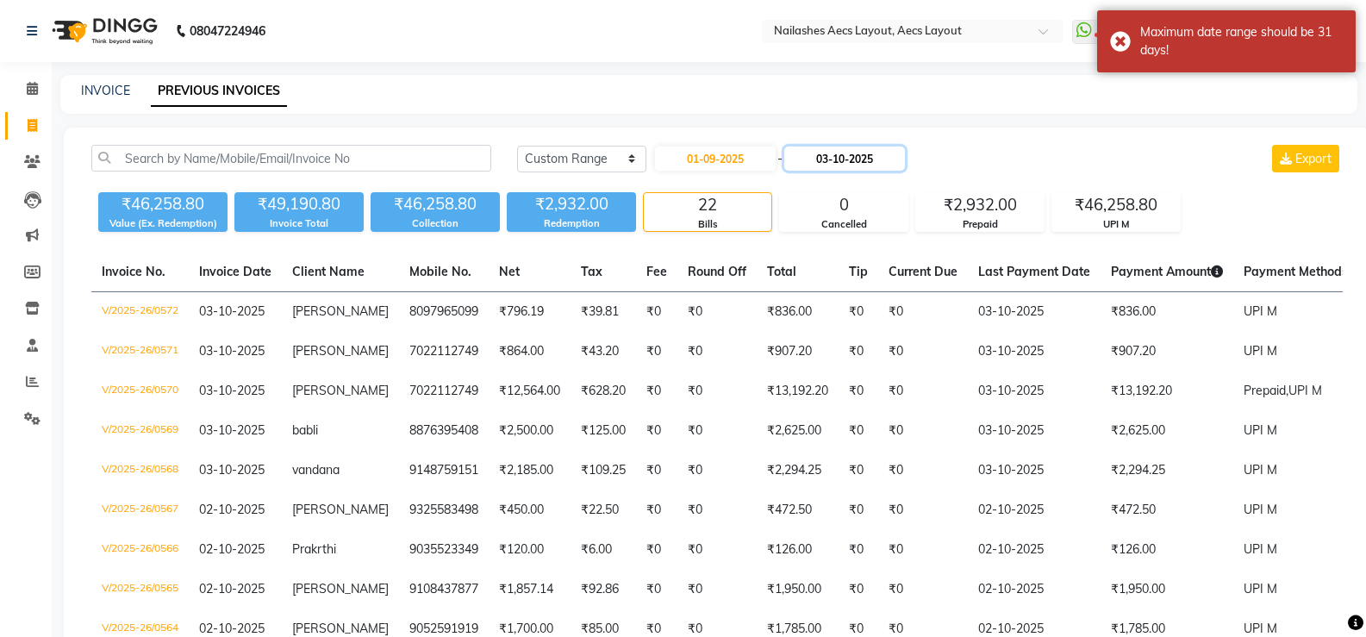
click at [856, 158] on input "03-10-2025" at bounding box center [844, 159] width 121 height 24
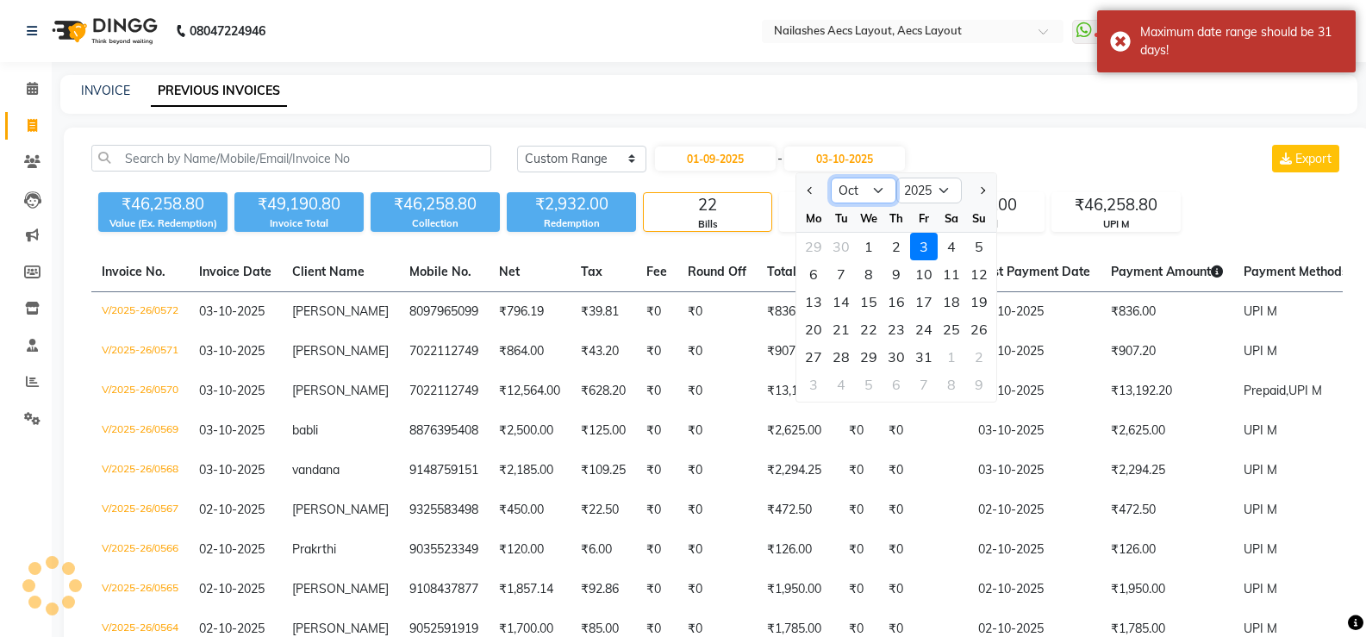
click at [877, 184] on select "Sep Oct Nov Dec" at bounding box center [864, 191] width 66 height 26
select select "9"
click at [831, 178] on select "Sep Oct Nov Dec" at bounding box center [864, 191] width 66 height 26
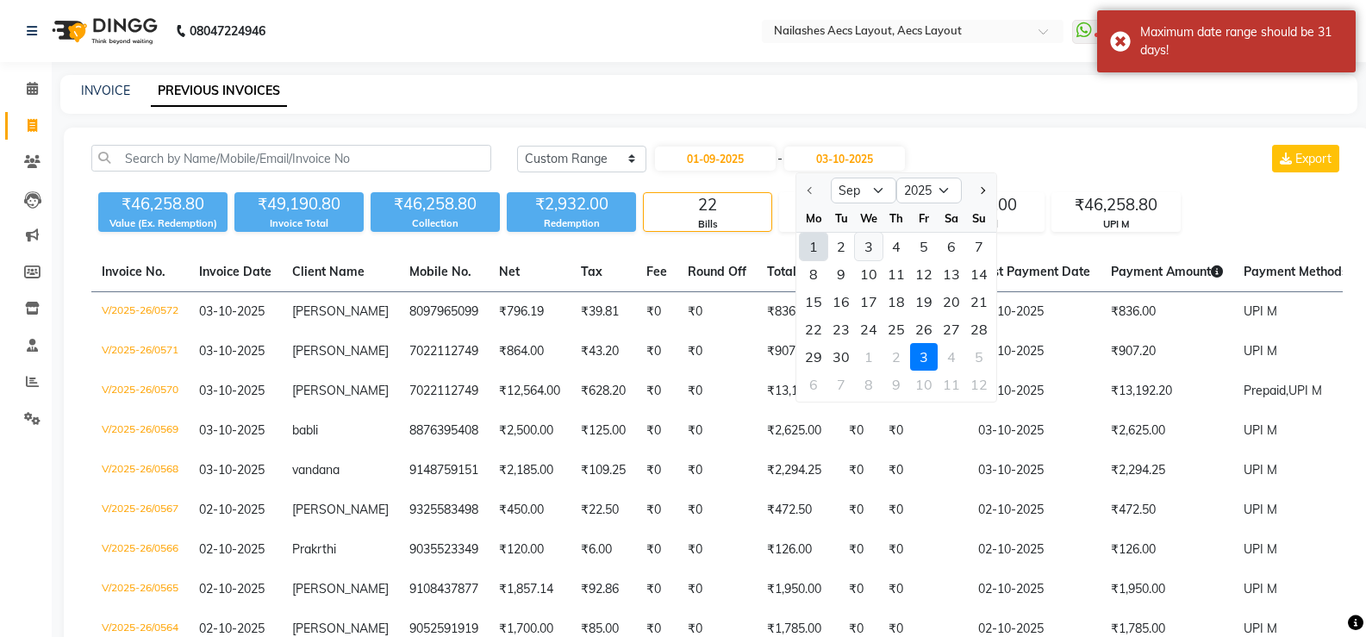
click at [872, 243] on div "3" at bounding box center [869, 247] width 28 height 28
type input "[DATE]"
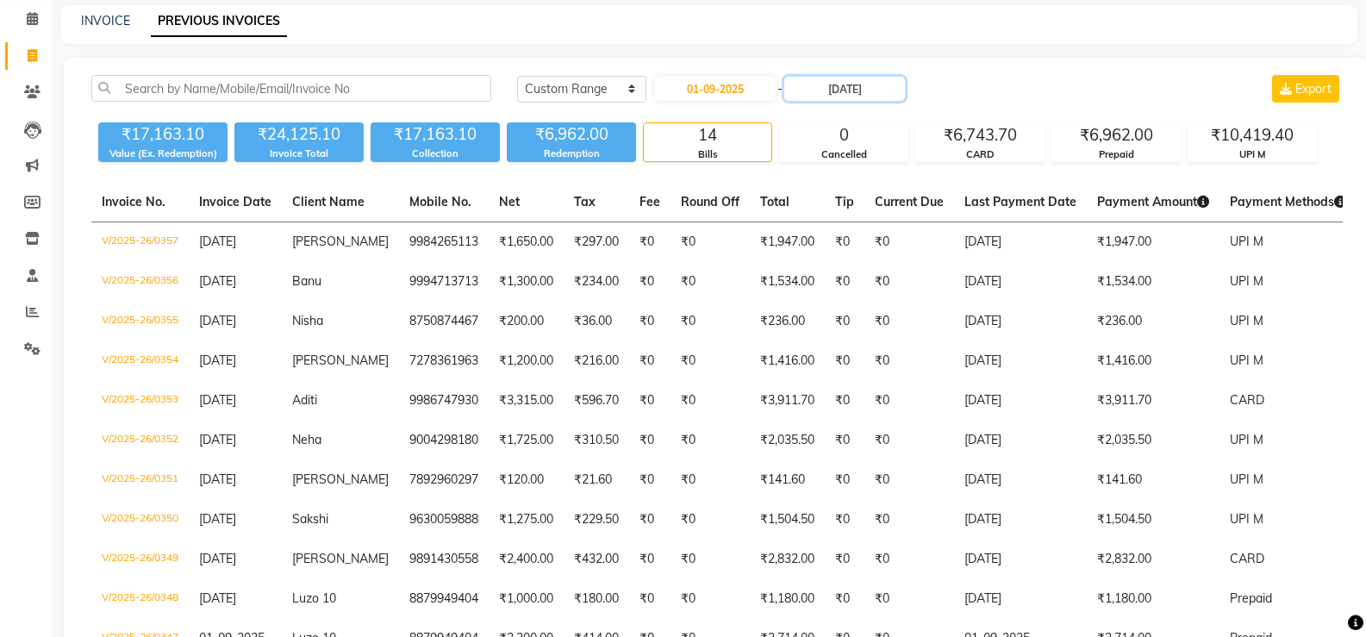
scroll to position [103, 0]
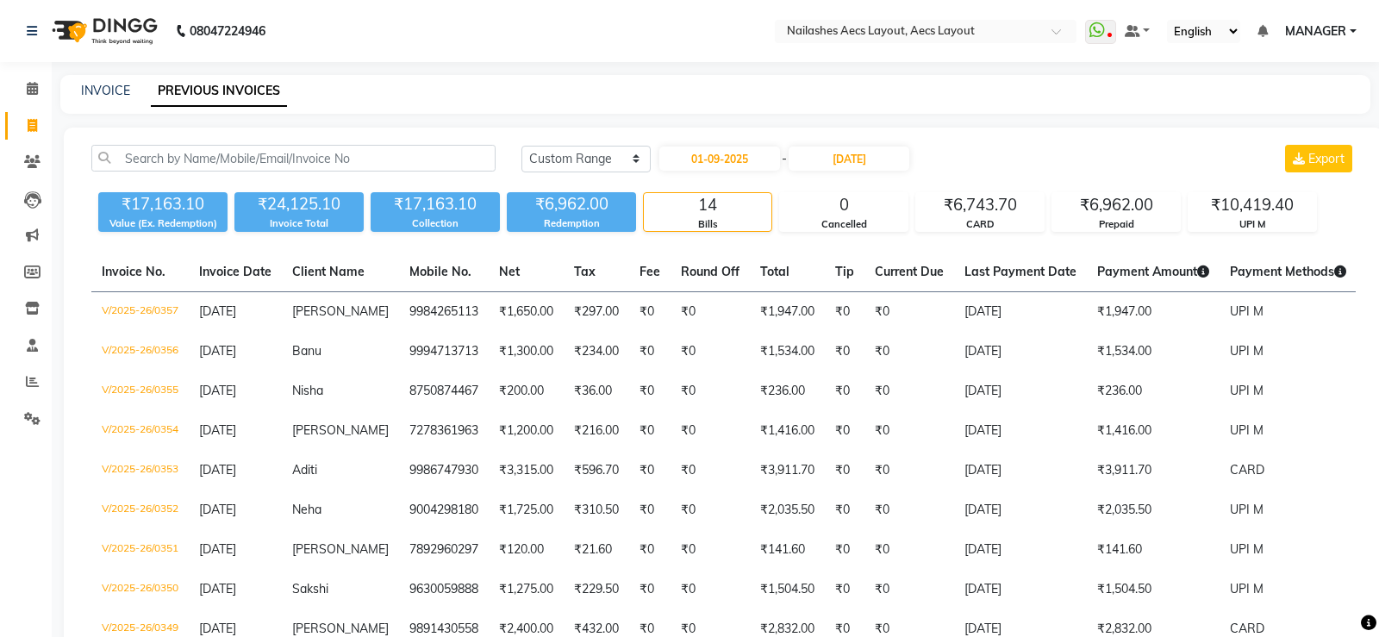
select select "service"
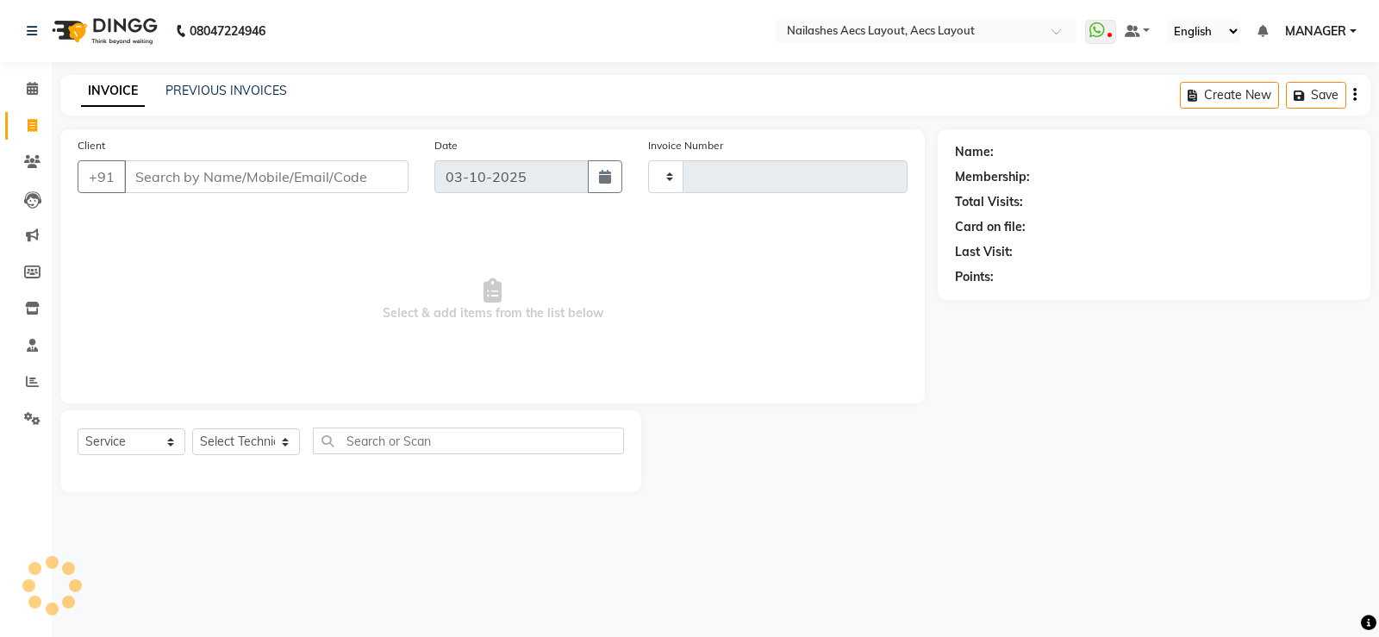
type input "0573"
select select "8467"
